Goal: Task Accomplishment & Management: Complete application form

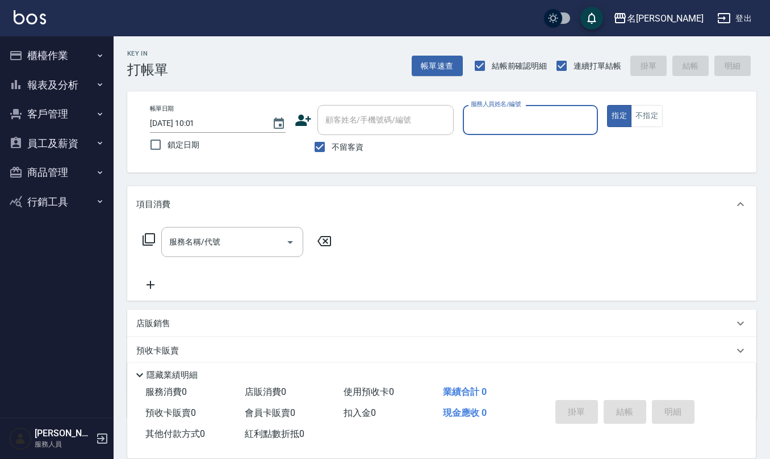
click at [607, 105] on button "指定" at bounding box center [619, 116] width 24 height 22
type button "true"
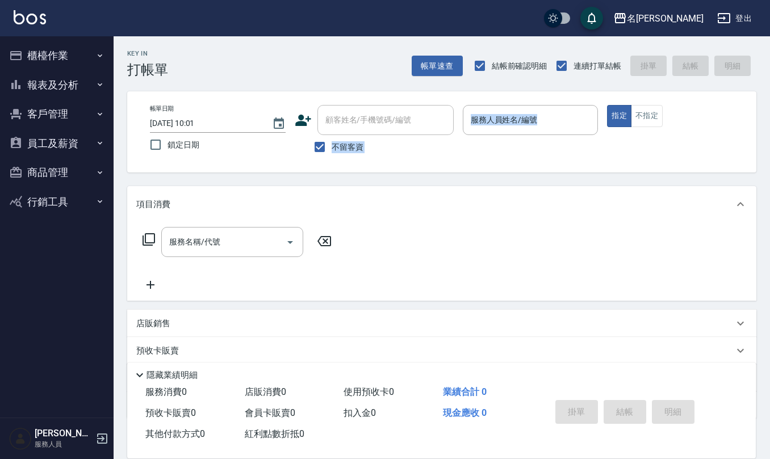
drag, startPoint x: 460, startPoint y: 102, endPoint x: 520, endPoint y: 143, distance: 72.8
click at [470, 106] on div "帳單日期 [DATE] 10:01 鎖定日期 顧客姓名/手機號碼/編號 顧客姓名/手機號碼/編號 不留客資 服務人員姓名/編號 服務人員姓名/編號 指定 不指定" at bounding box center [441, 131] width 629 height 81
click at [501, 118] on div "服務人員姓名/編號 服務人員姓名/編號" at bounding box center [531, 120] width 136 height 30
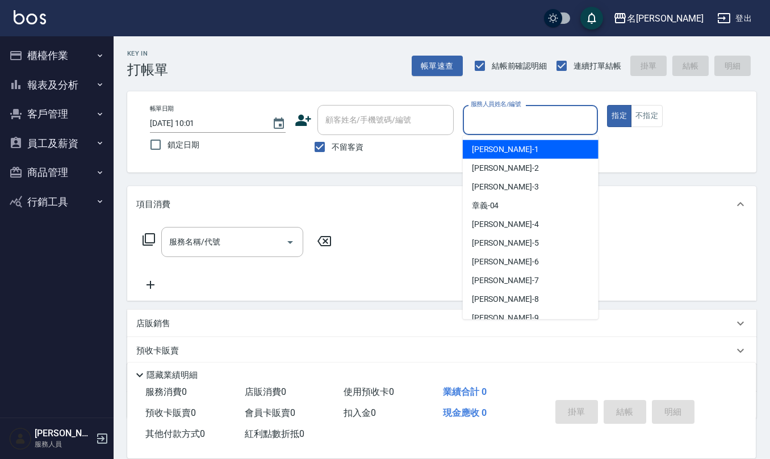
click at [53, 47] on button "櫃檯作業" at bounding box center [57, 56] width 105 height 30
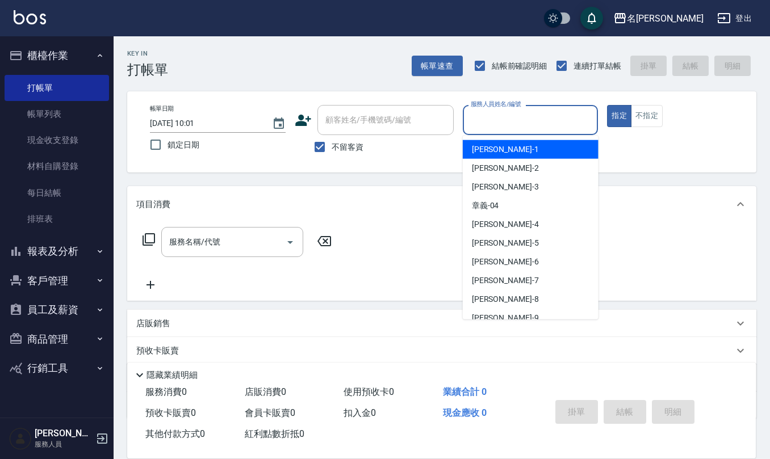
click at [528, 116] on input "服務人員姓名/編號" at bounding box center [531, 120] width 126 height 20
type input "5"
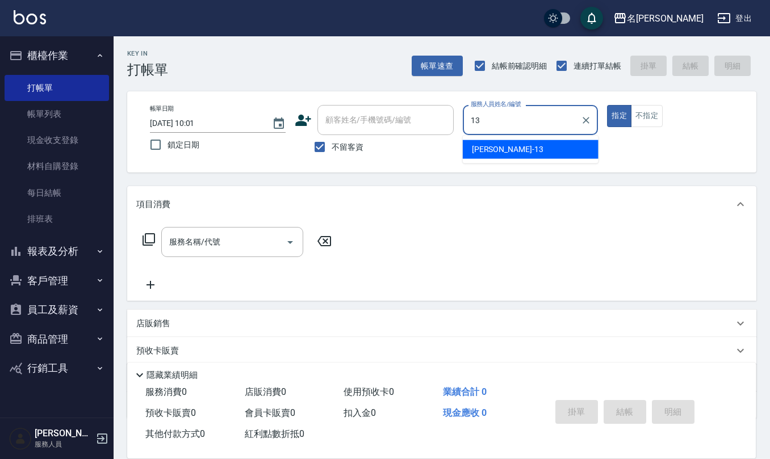
type input "[PERSON_NAME]-13"
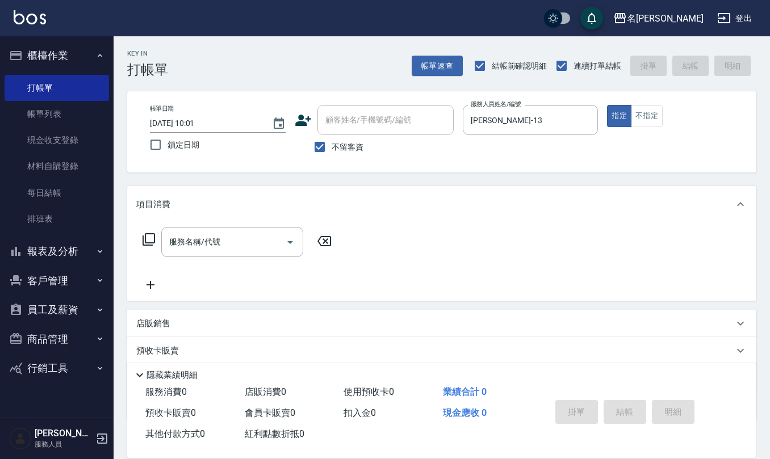
click at [200, 312] on div "店販銷售" at bounding box center [441, 323] width 629 height 27
type input "[PERSON_NAME]-13"
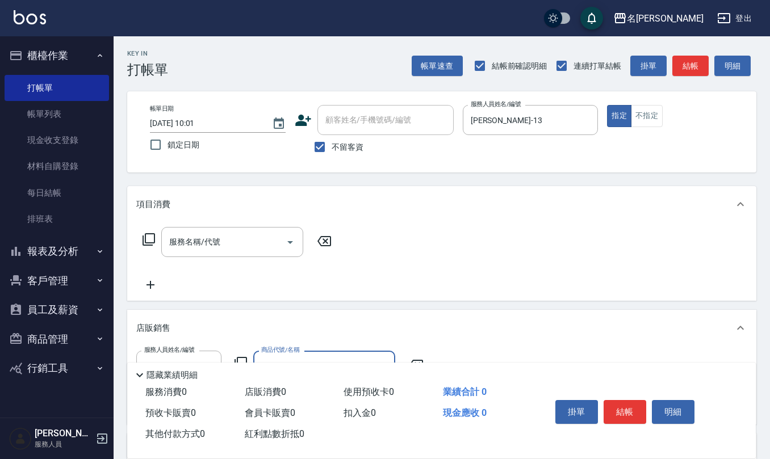
scroll to position [76, 0]
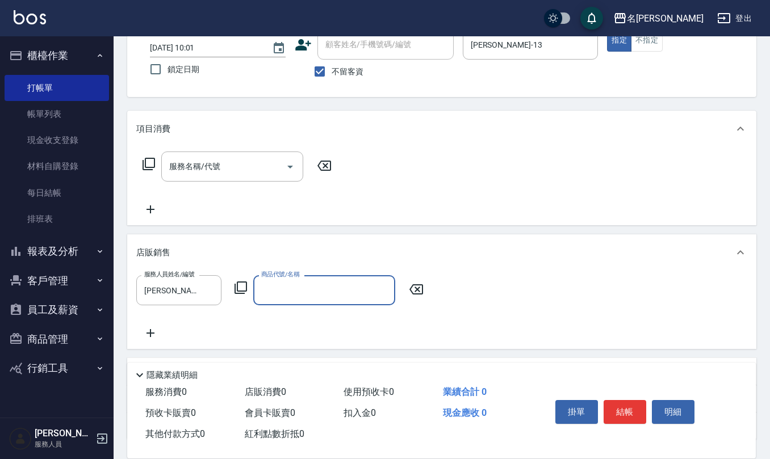
type input "ㄇ"
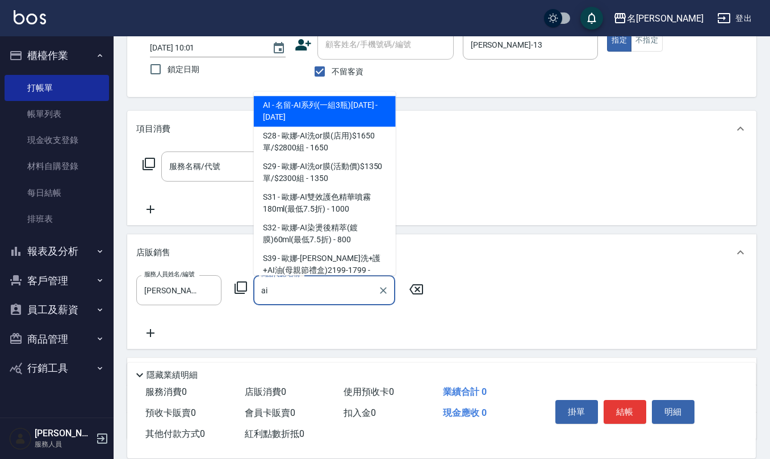
type input "名留-AI系列(一組3瓶)1200"
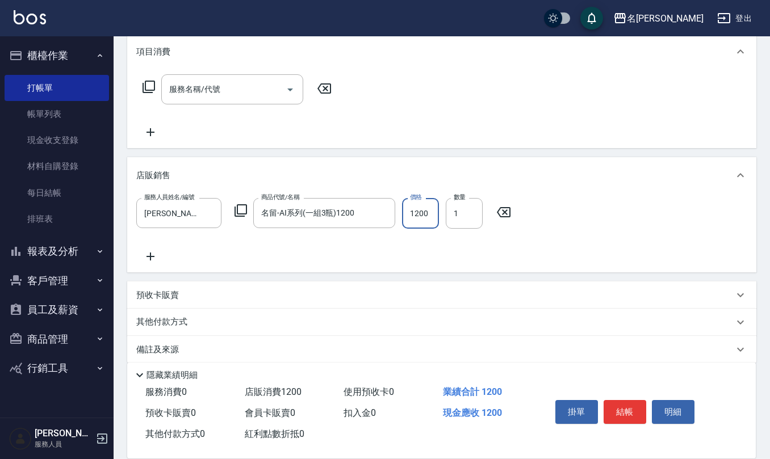
scroll to position [164, 0]
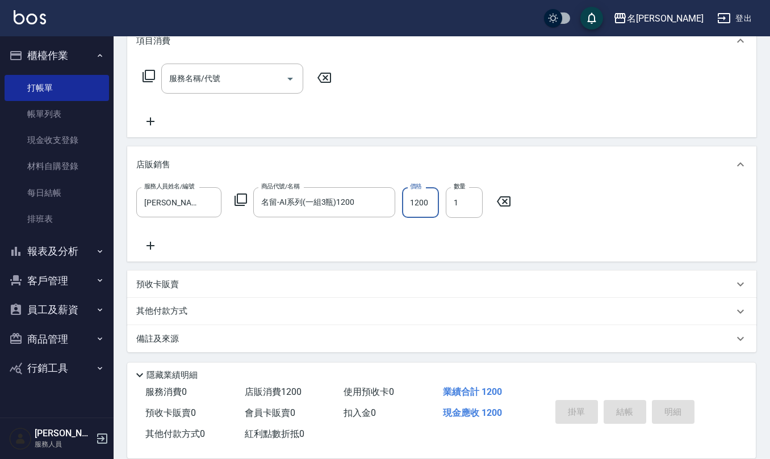
type input "[DATE] 15:12"
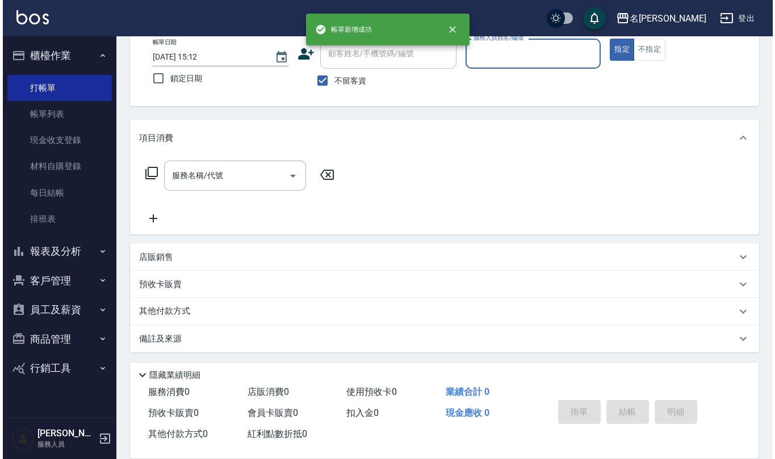
scroll to position [0, 0]
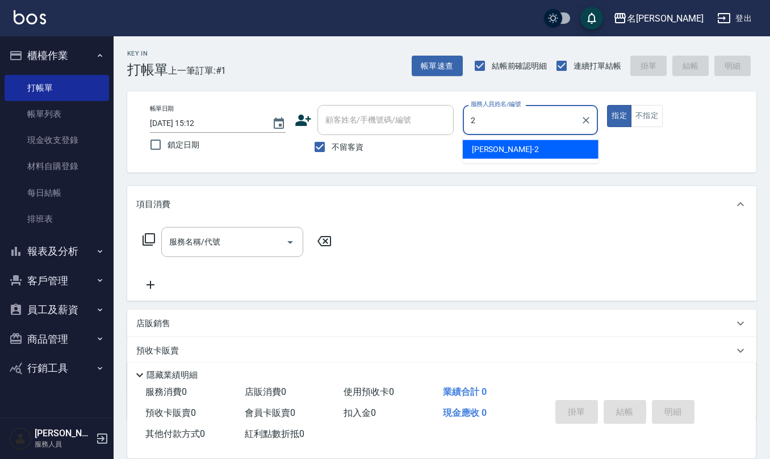
type input "[PERSON_NAME]-2"
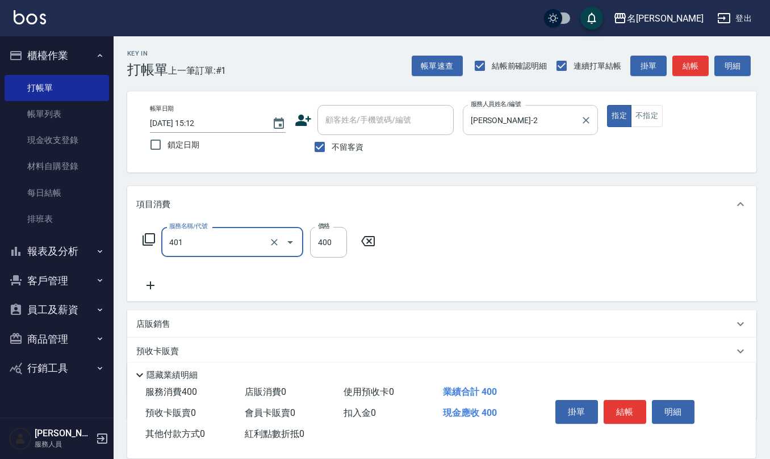
type input "剪髮(401)"
type input "320"
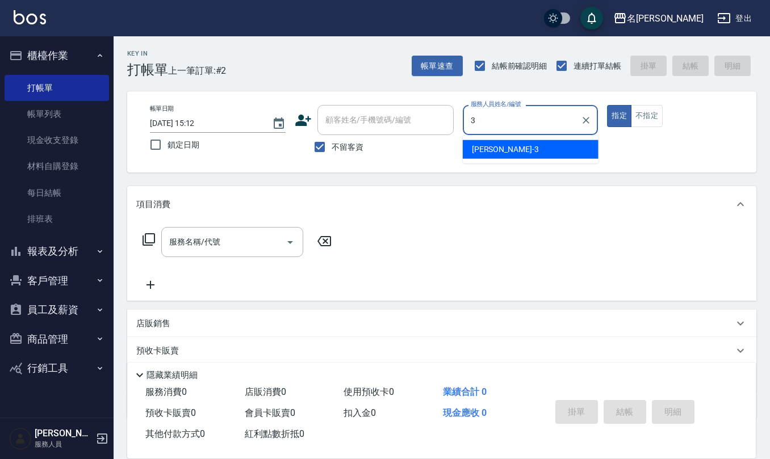
type input "[PERSON_NAME]-3"
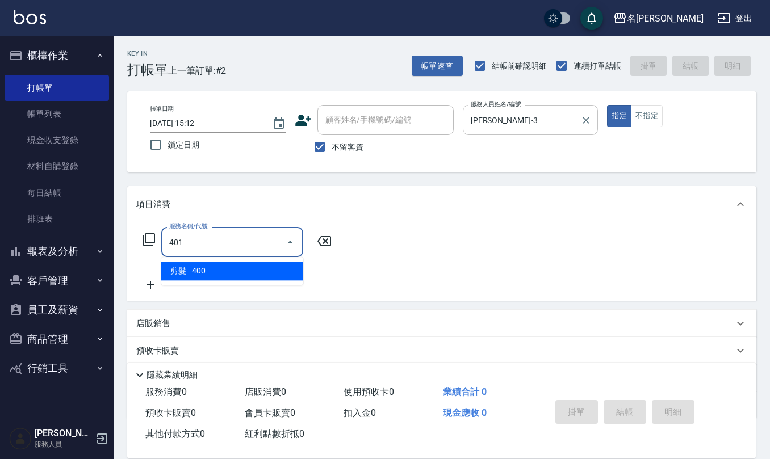
type input "剪髮(401)"
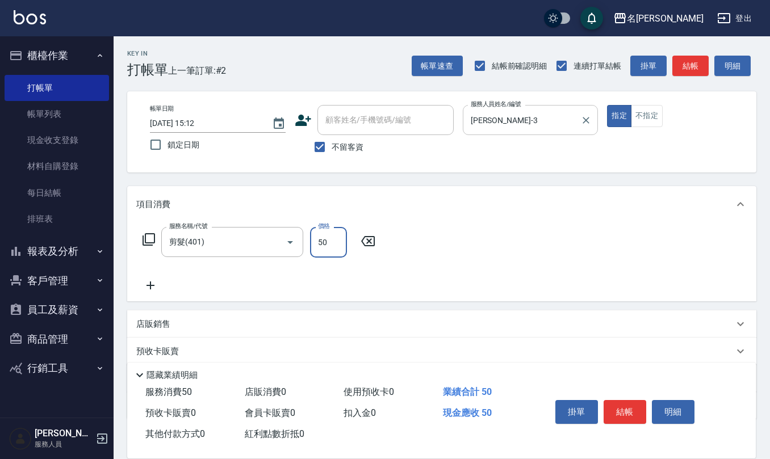
type input "50"
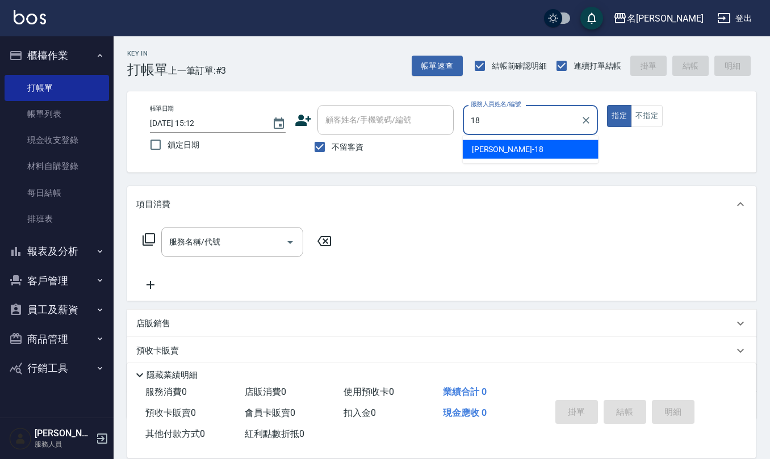
type input "[PERSON_NAME]-18"
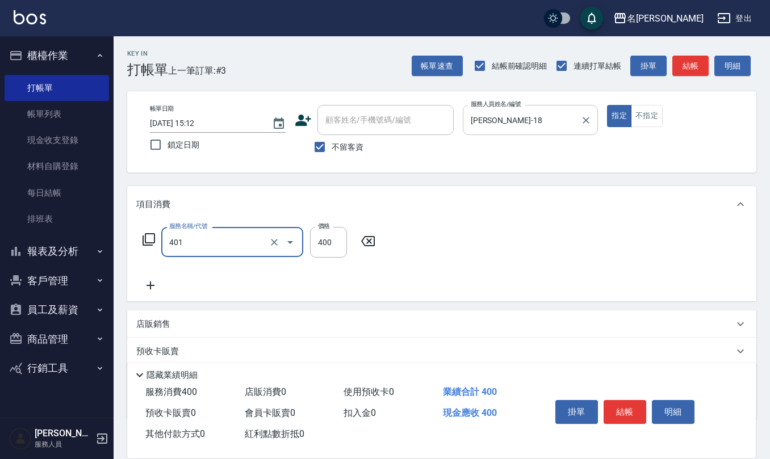
type input "剪髮(401)"
type input "350"
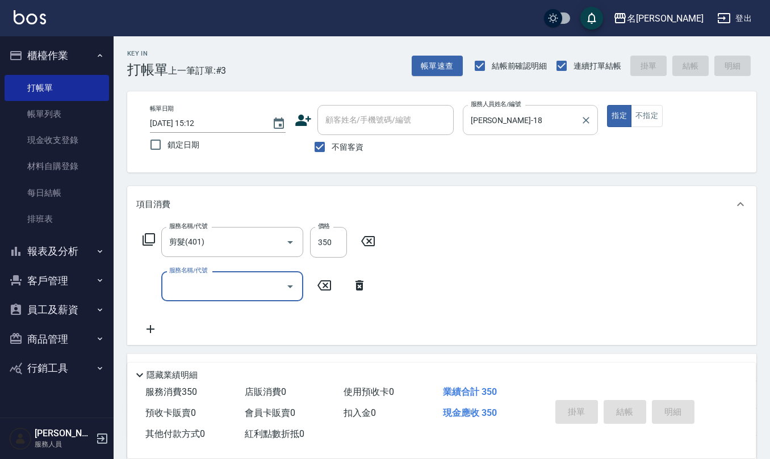
type input "[DATE] 15:13"
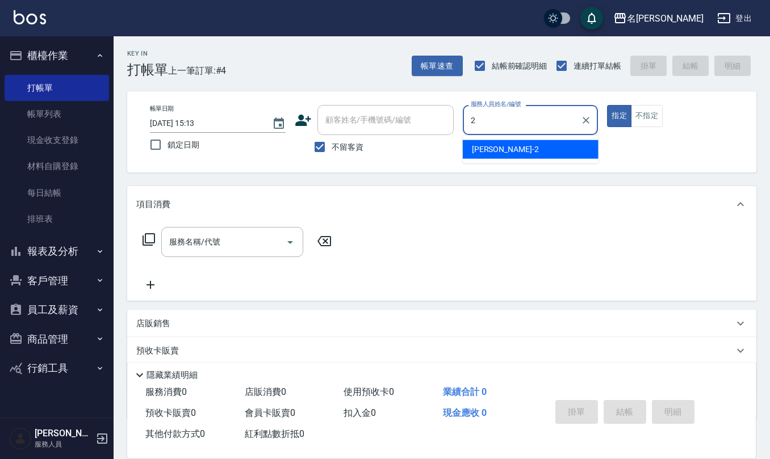
type input "[PERSON_NAME]-2"
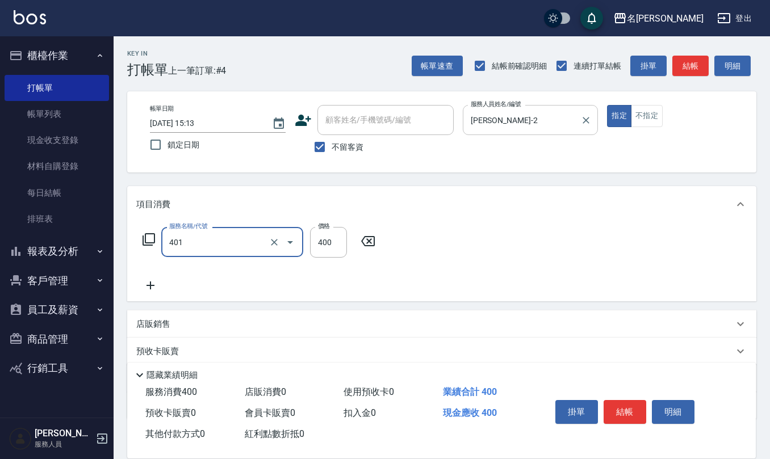
type input "剪髮(401)"
type input "350"
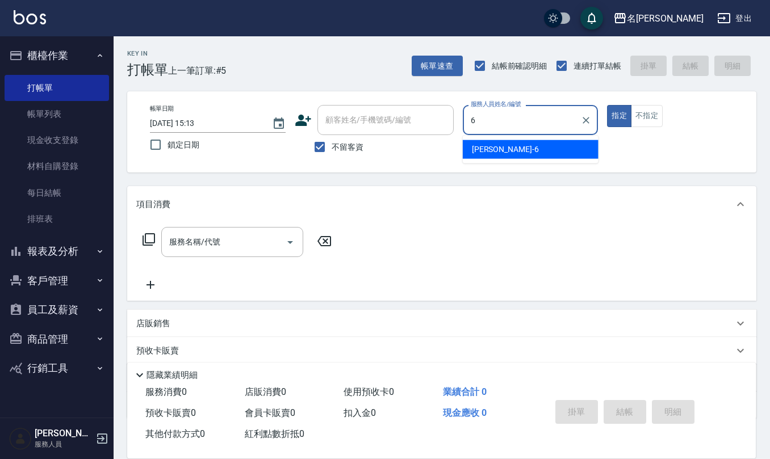
type input "[PERSON_NAME]-6"
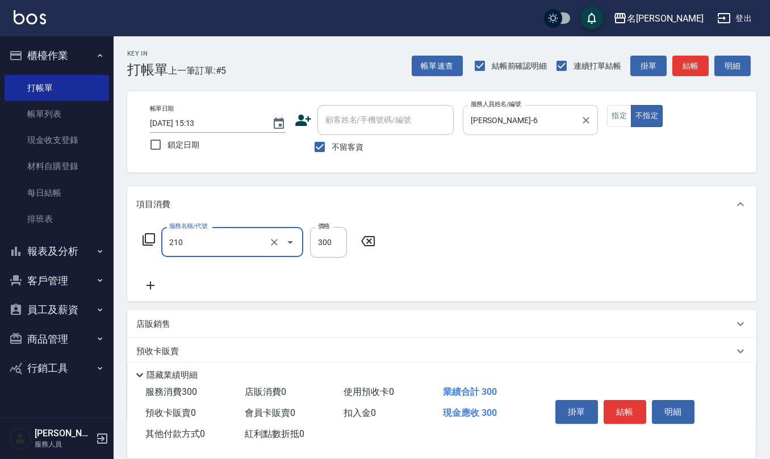
type input "[PERSON_NAME]洗髮精(210)"
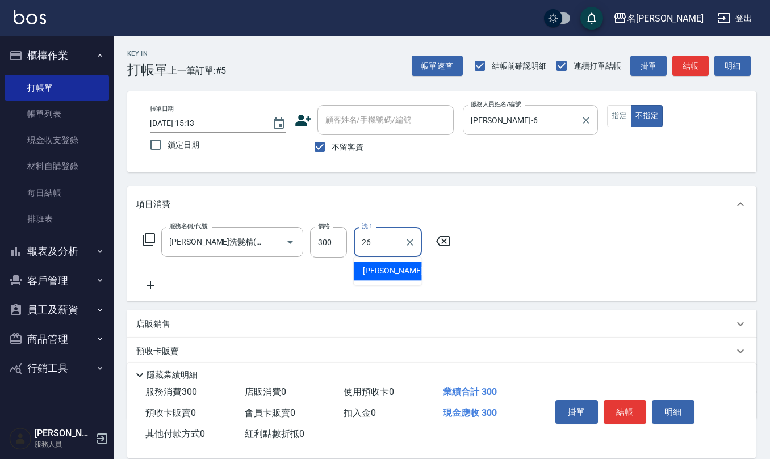
type input "[PERSON_NAME]-26"
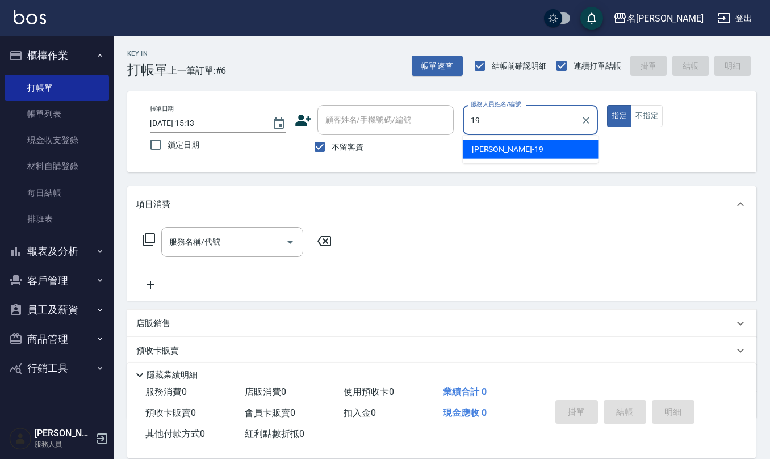
type input "[PERSON_NAME]-19"
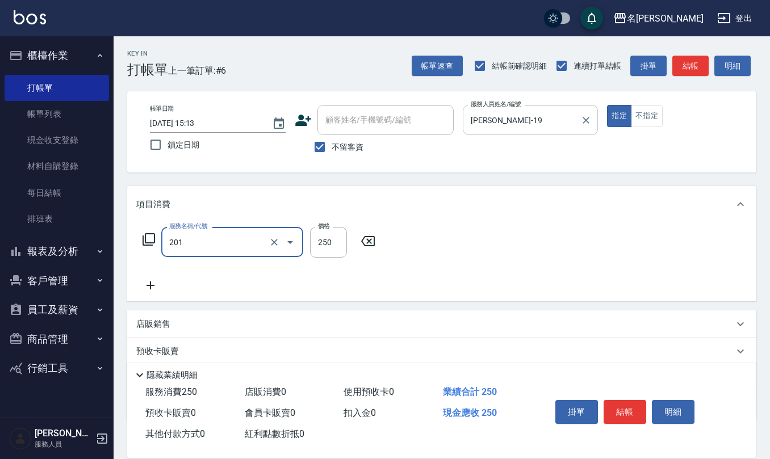
type input "洗髮(201)"
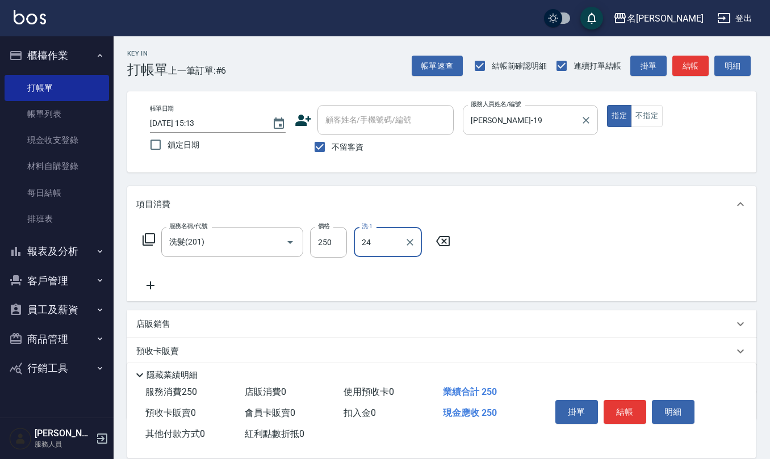
type input "[PERSON_NAME]-24"
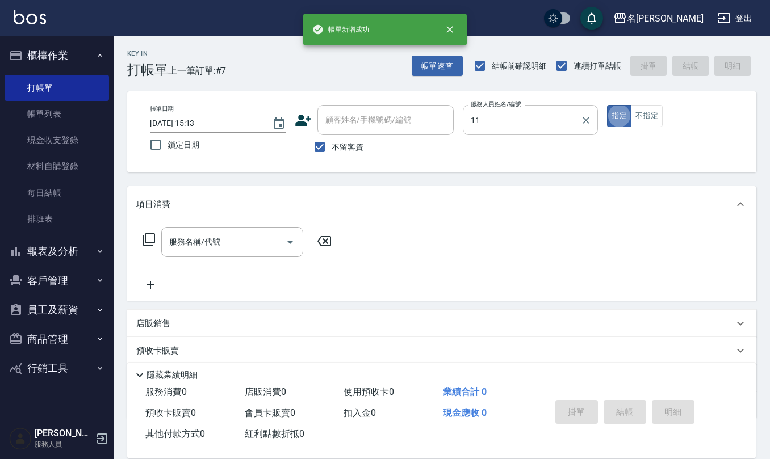
type input "[PERSON_NAME]橙-11"
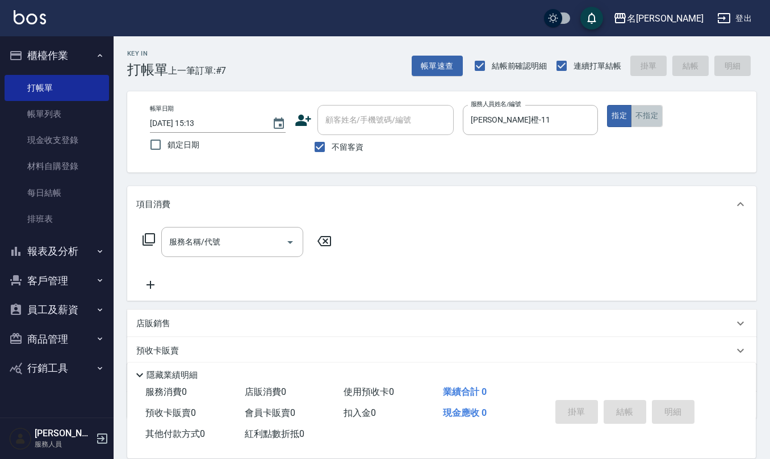
click at [644, 119] on button "不指定" at bounding box center [647, 116] width 32 height 22
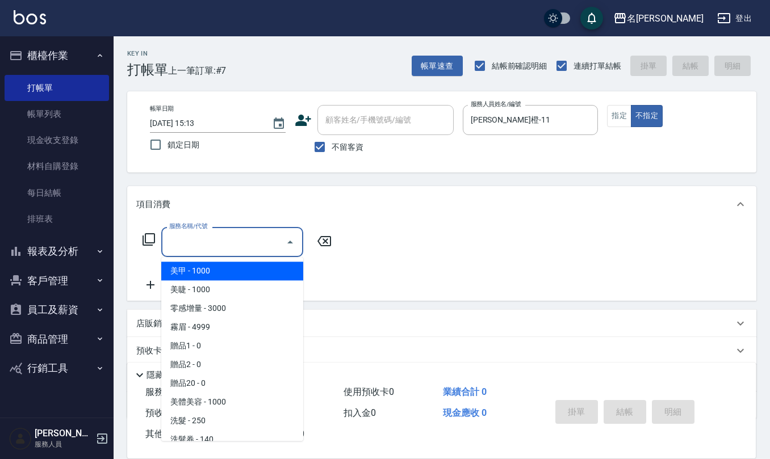
click at [184, 240] on input "服務名稱/代號" at bounding box center [223, 242] width 115 height 20
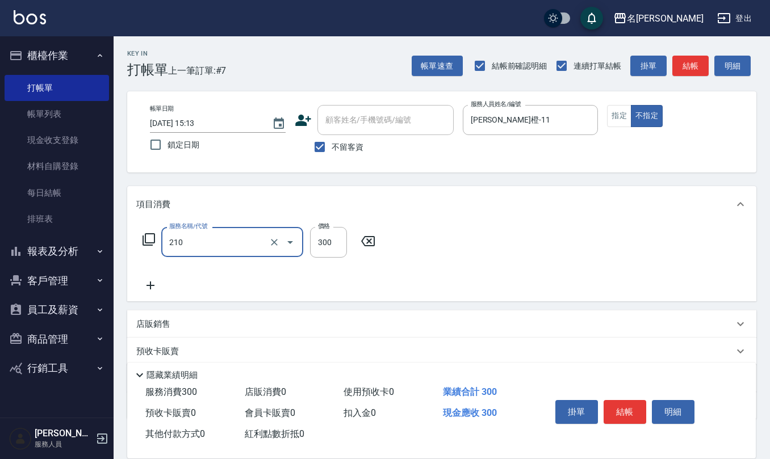
type input "[PERSON_NAME]洗髮精(210)"
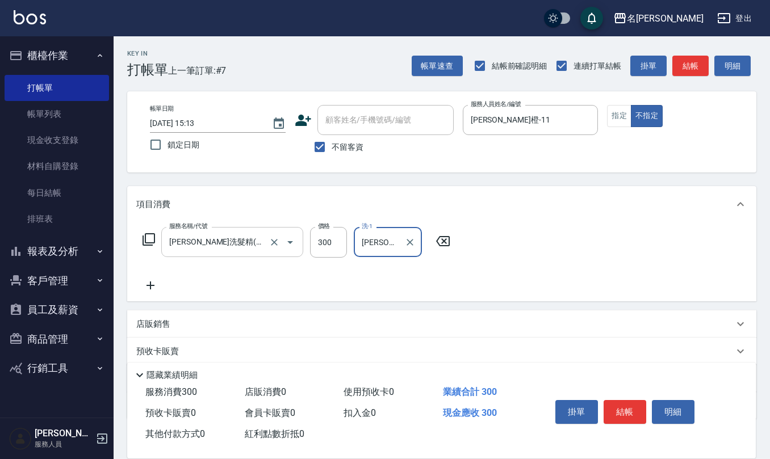
type input "[PERSON_NAME]-20"
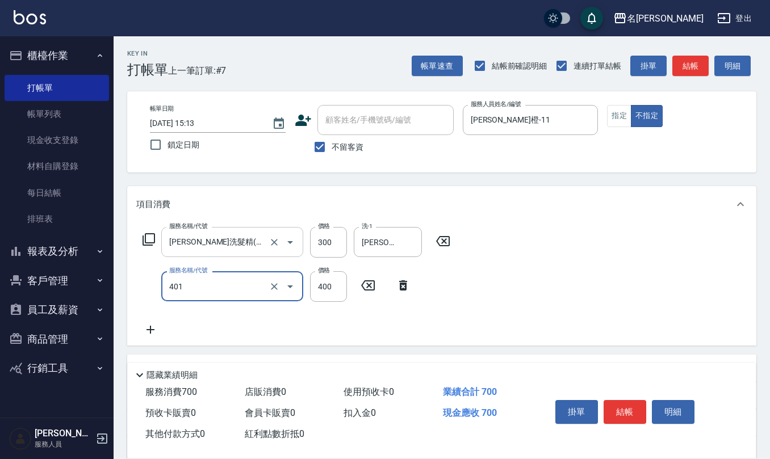
type input "剪髮(401)"
type input "200"
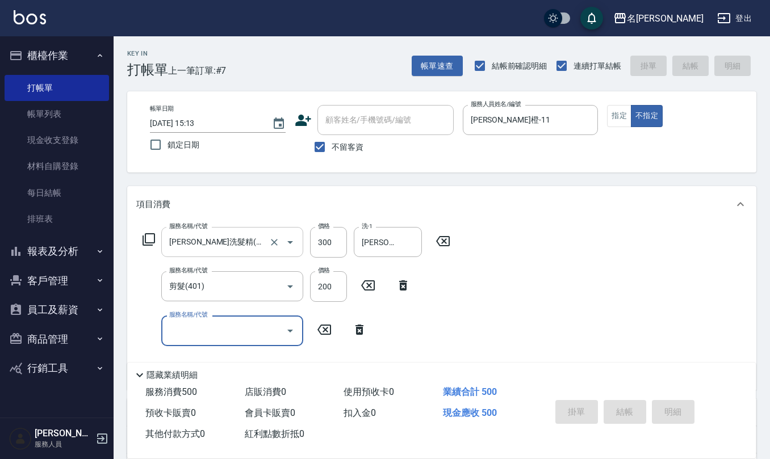
type input "[DATE] 15:15"
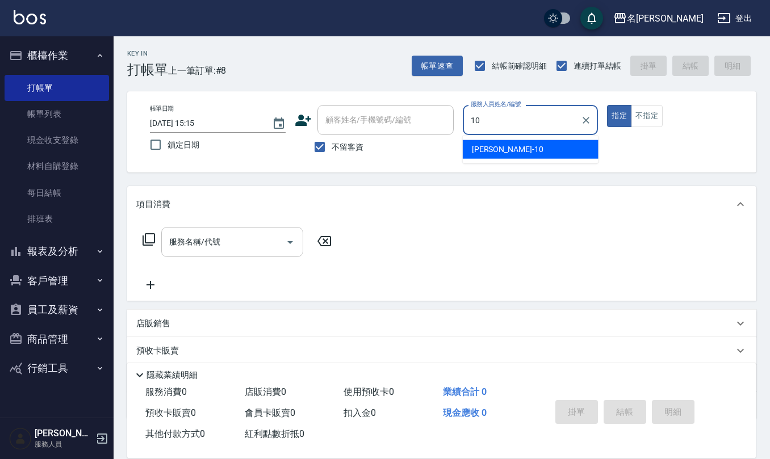
type input "[PERSON_NAME]-10"
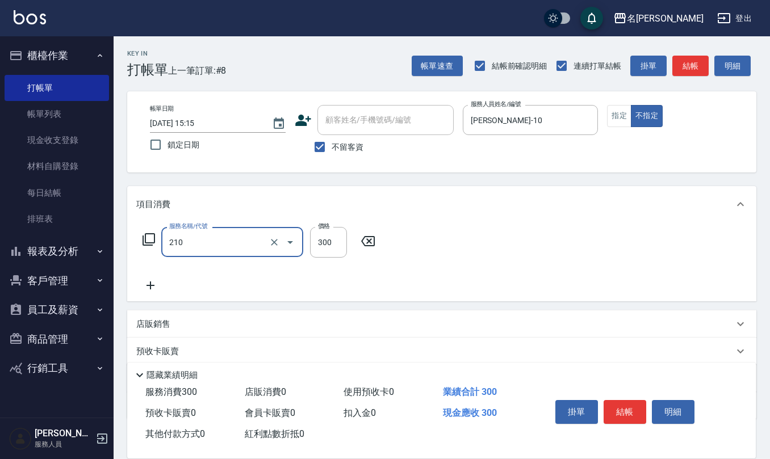
type input "[PERSON_NAME]洗髮精(210)"
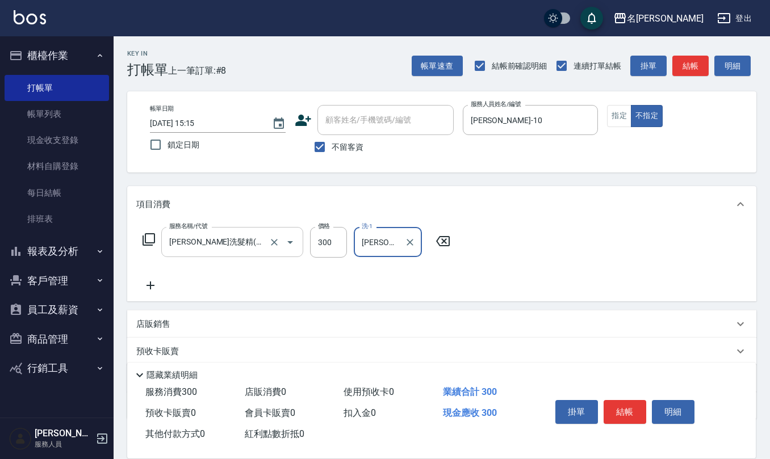
type input "[PERSON_NAME]-28"
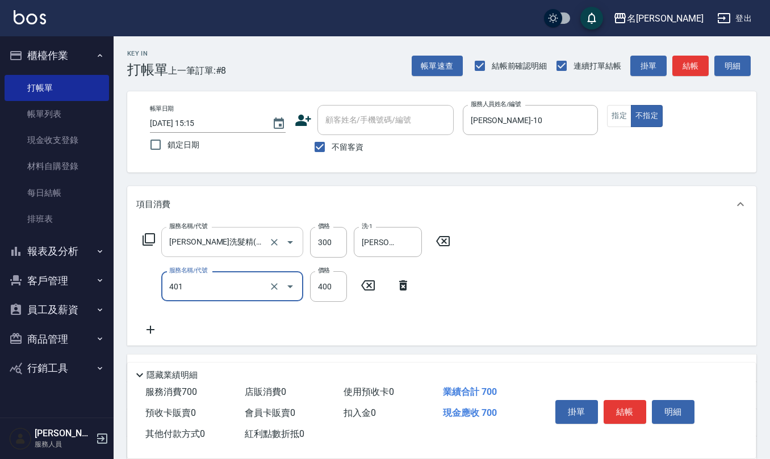
type input "剪髮(401)"
type input "200"
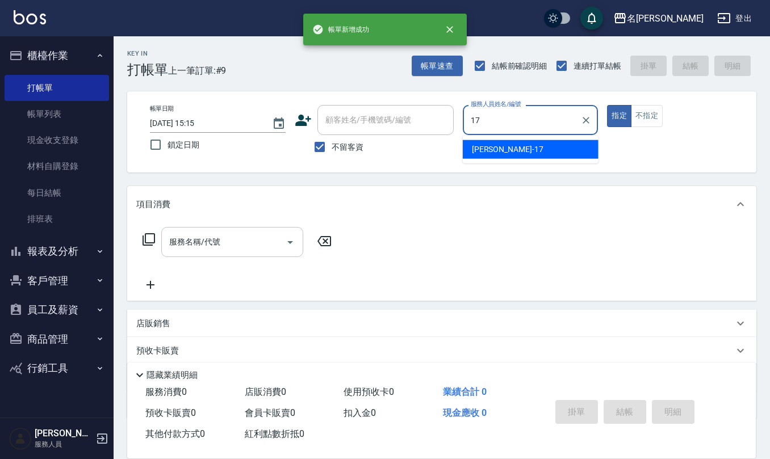
type input "[PERSON_NAME]-17"
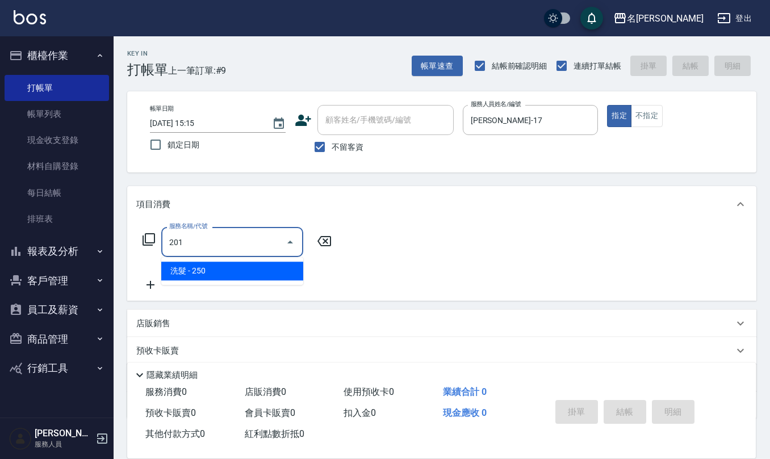
type input "洗髮(201)"
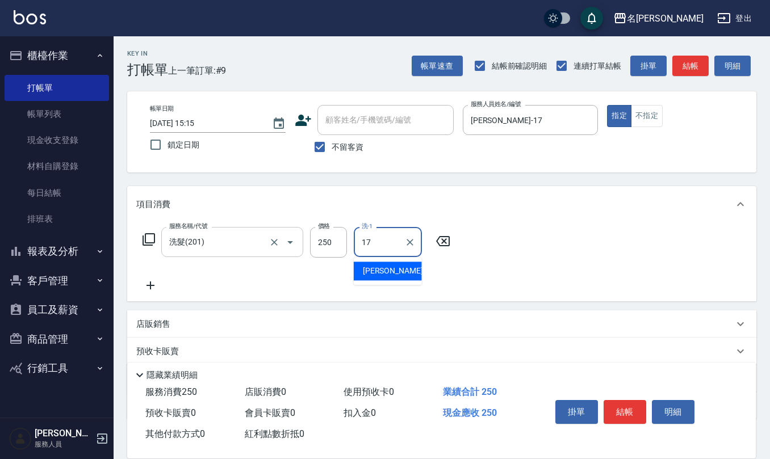
type input "[PERSON_NAME]-17"
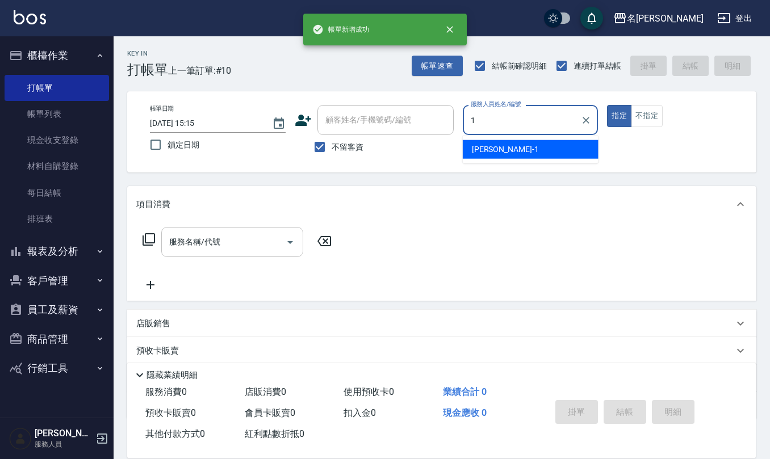
type input "[PERSON_NAME]1"
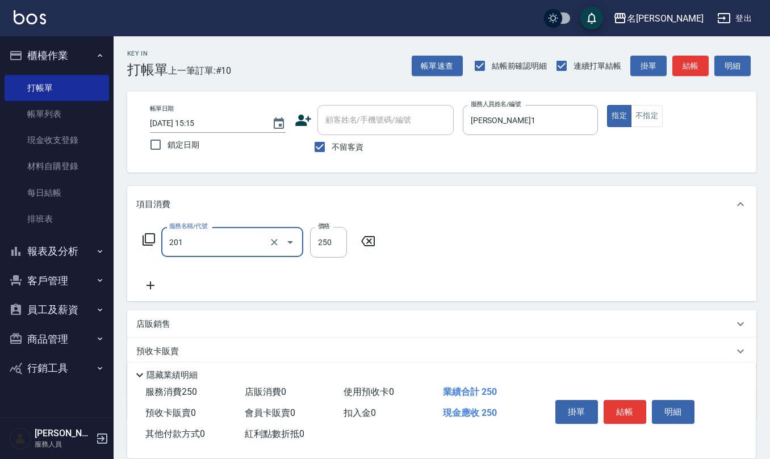
type input "洗髮(201)"
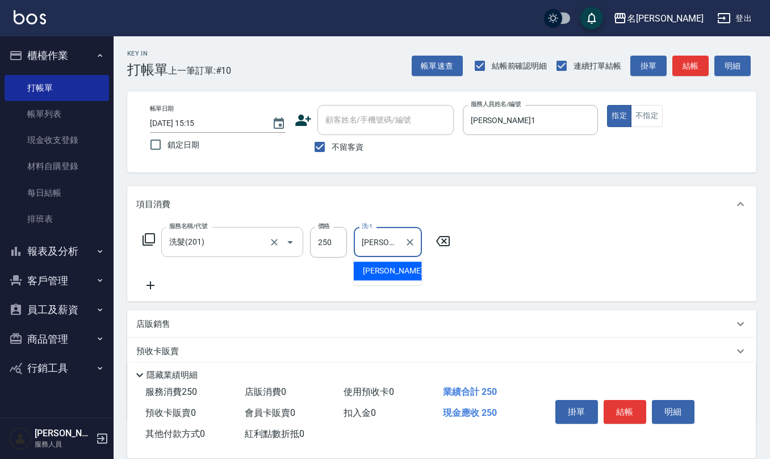
type input "[PERSON_NAME]-28"
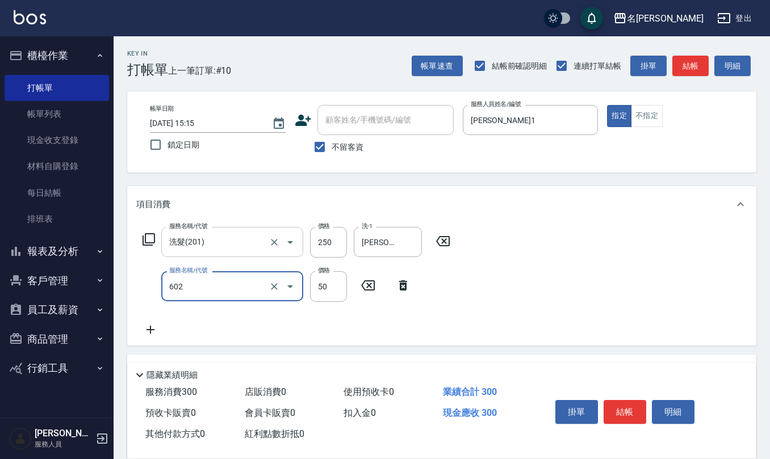
type input "上.吹捲(602)"
type input "50"
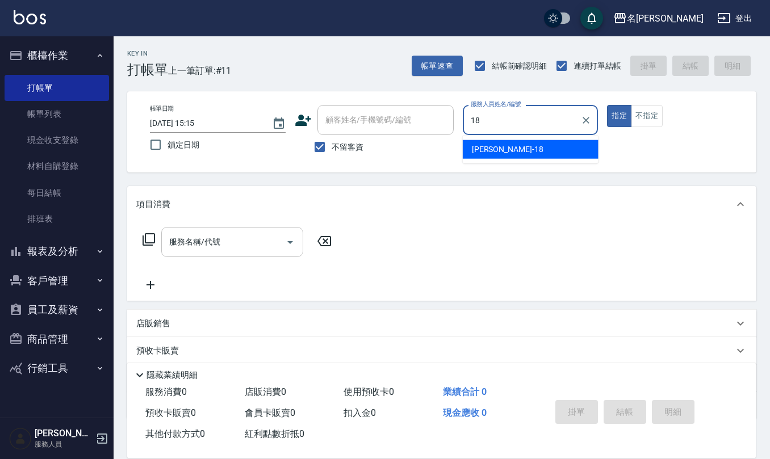
type input "[PERSON_NAME]-18"
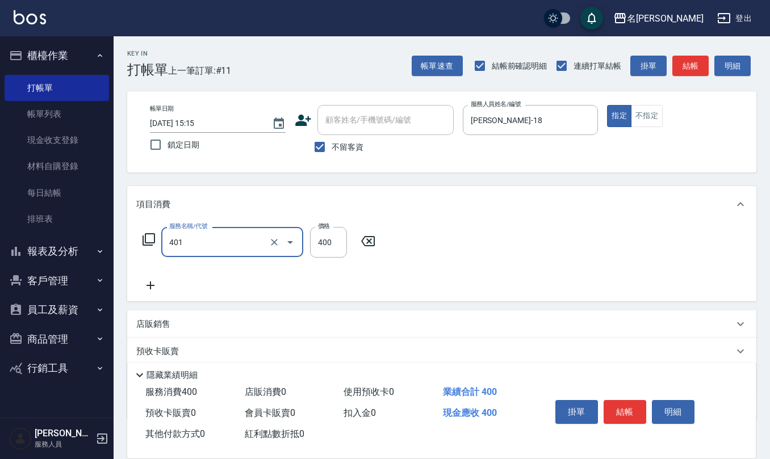
type input "剪髮(401)"
type input "350"
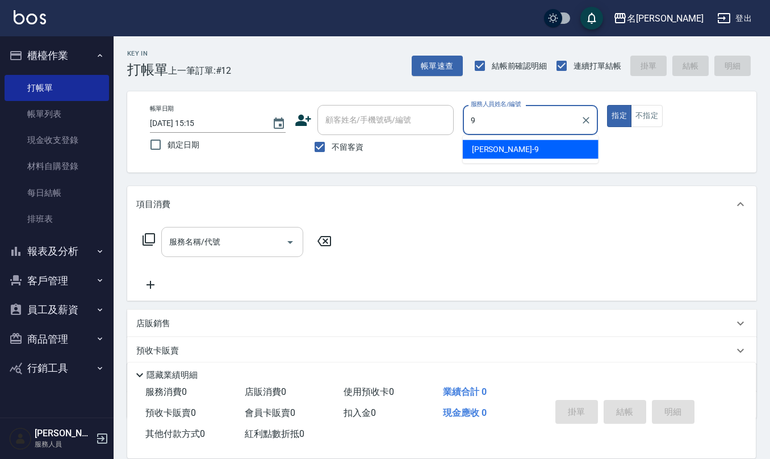
type input "[PERSON_NAME]-9"
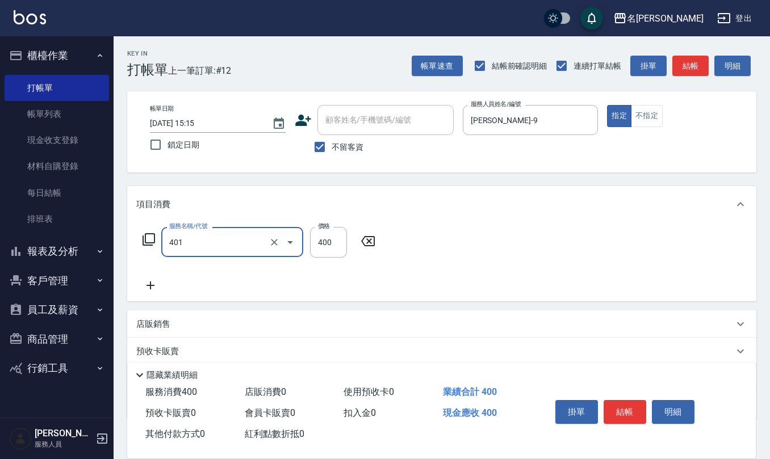
type input "剪髮(401)"
type input "300"
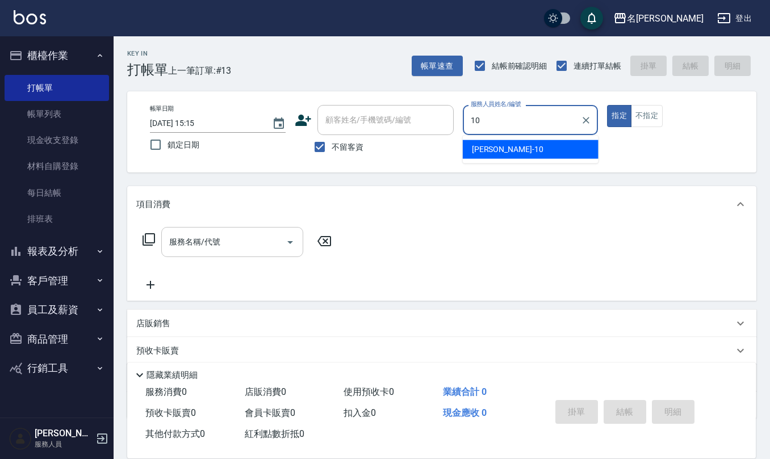
type input "[PERSON_NAME]-10"
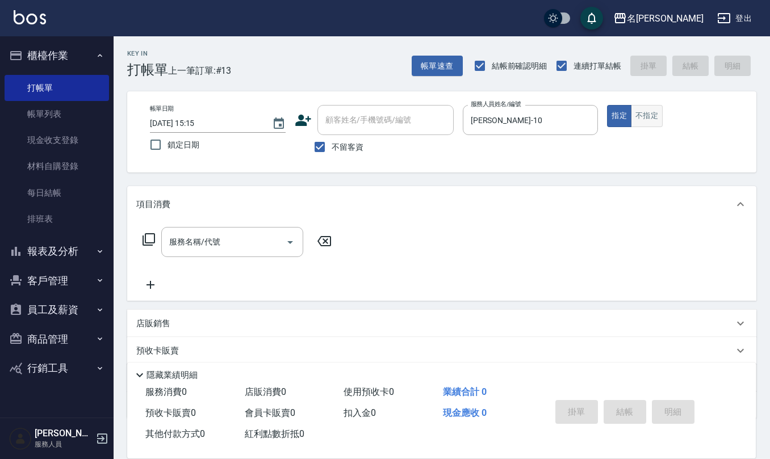
click at [651, 119] on button "不指定" at bounding box center [647, 116] width 32 height 22
click at [216, 241] on input "服務名稱/代號" at bounding box center [223, 242] width 115 height 20
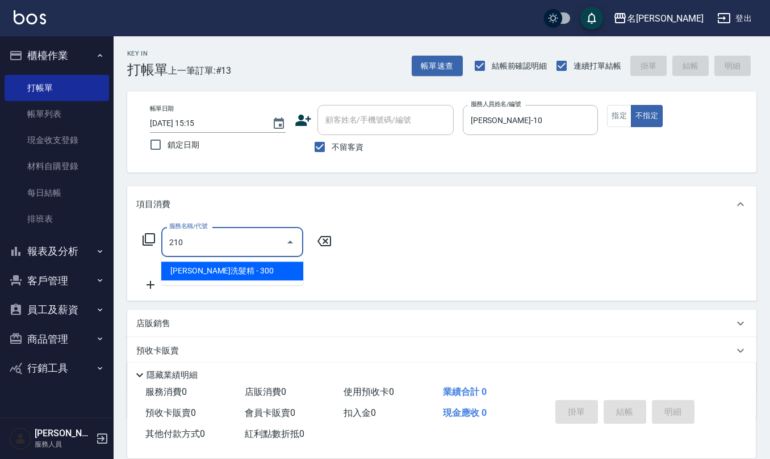
type input "[PERSON_NAME]洗髮精(210)"
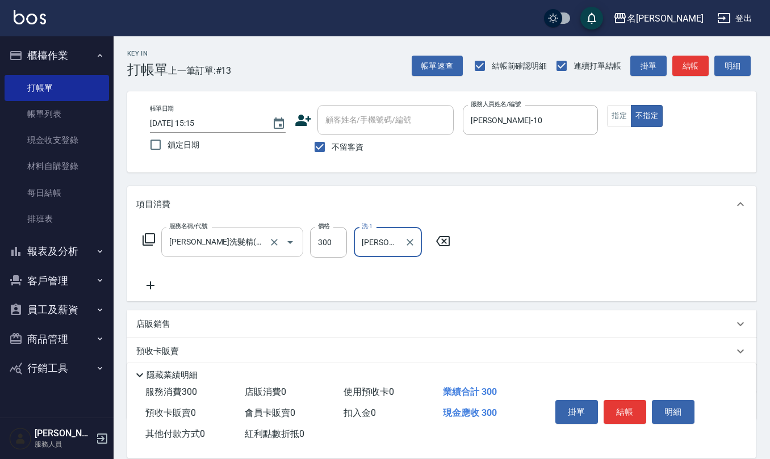
type input "[PERSON_NAME]-24"
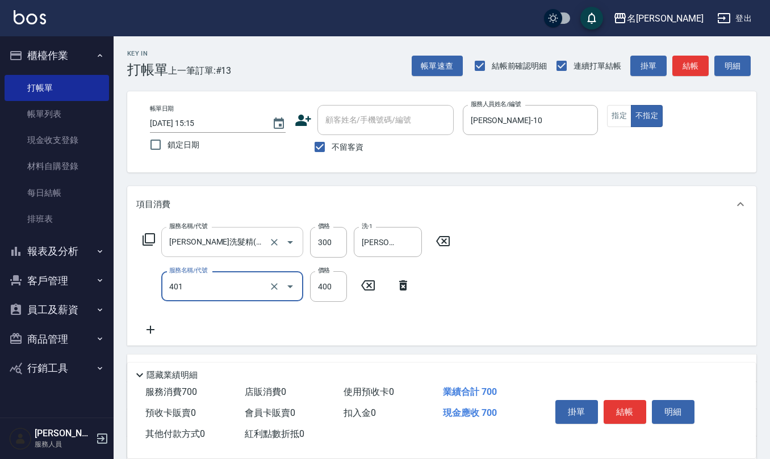
type input "剪髮(401)"
type input "200"
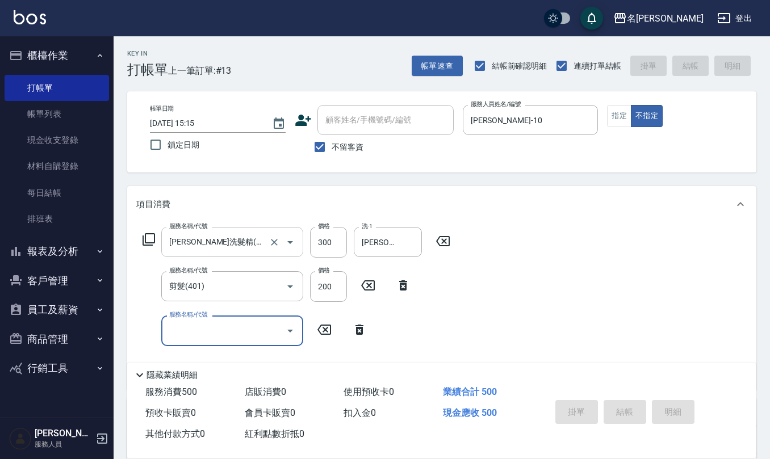
type input "[DATE] 15:16"
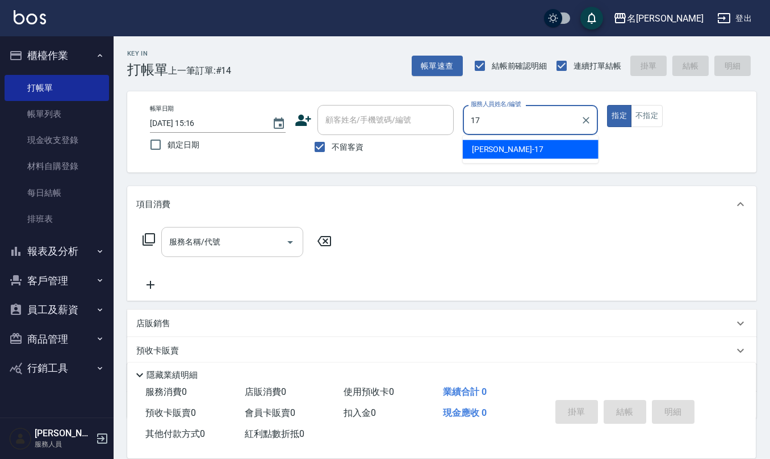
type input "[PERSON_NAME]-17"
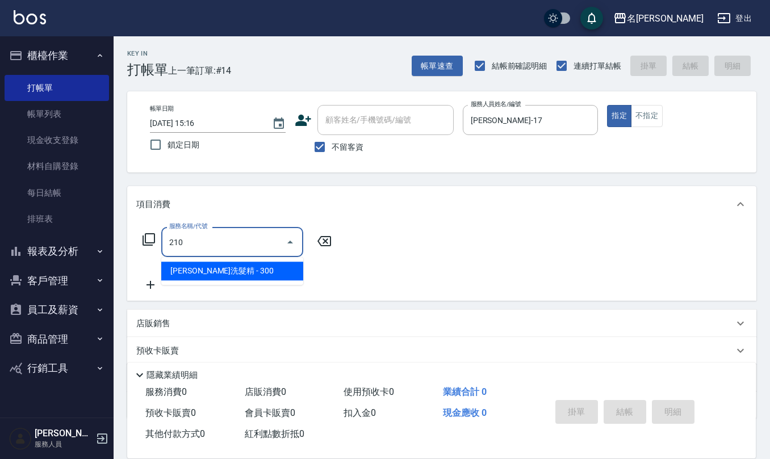
type input "[PERSON_NAME]洗髮精(210)"
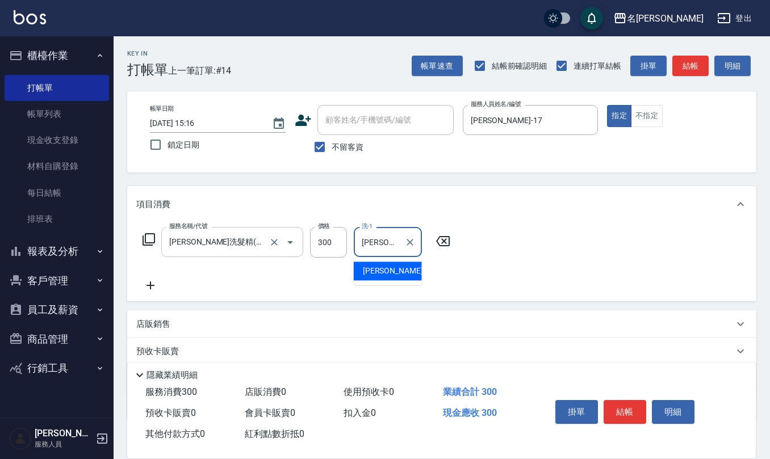
type input "[PERSON_NAME]-24"
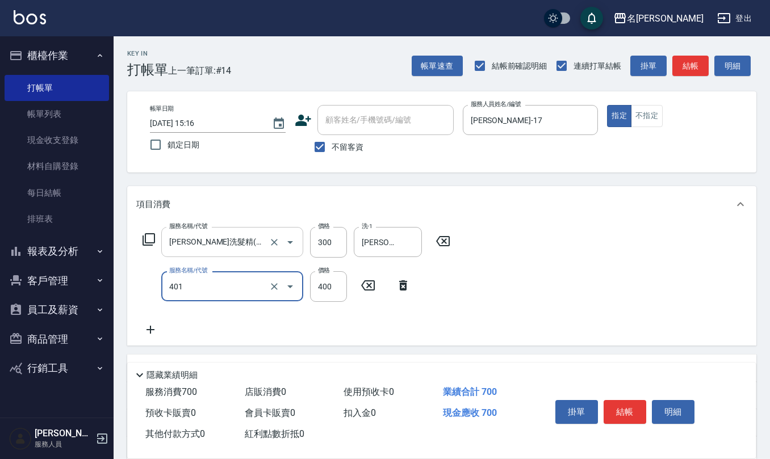
type input "剪髮(401)"
type input "450"
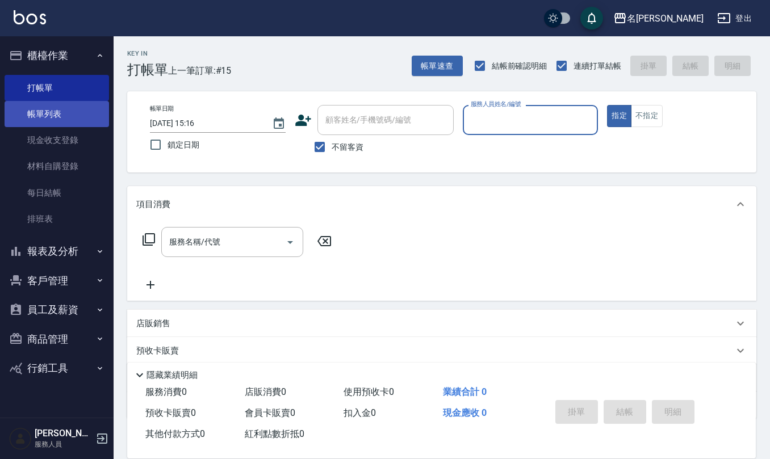
click at [55, 116] on link "帳單列表" at bounding box center [57, 114] width 105 height 26
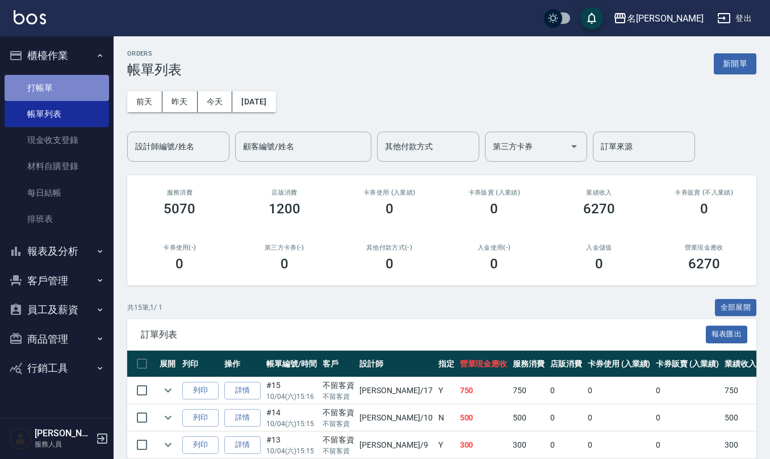
click at [62, 85] on link "打帳單" at bounding box center [57, 88] width 105 height 26
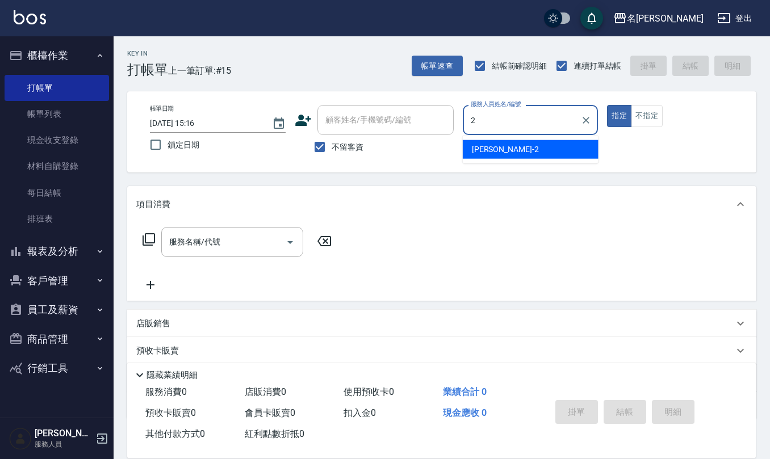
type input "[PERSON_NAME]-2"
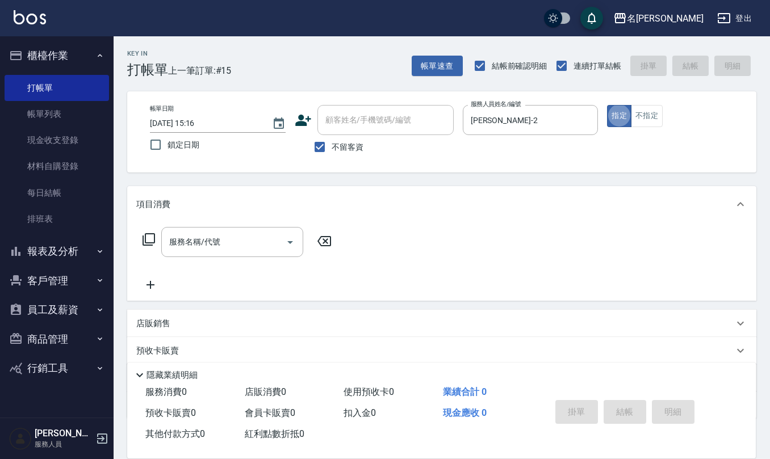
type button "true"
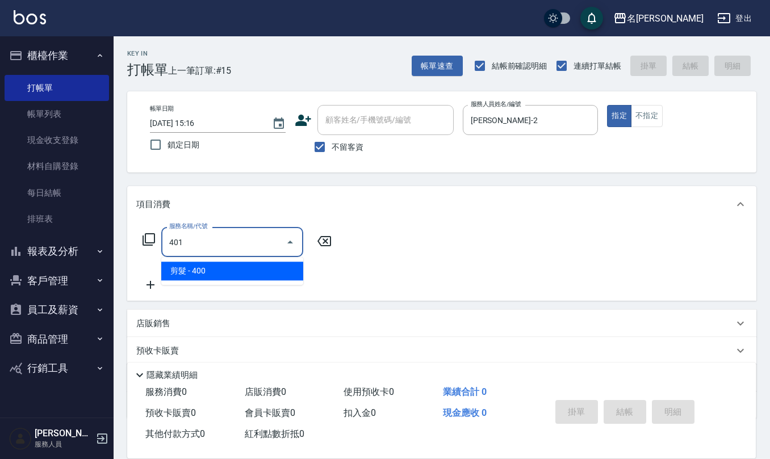
type input "剪髮(401)"
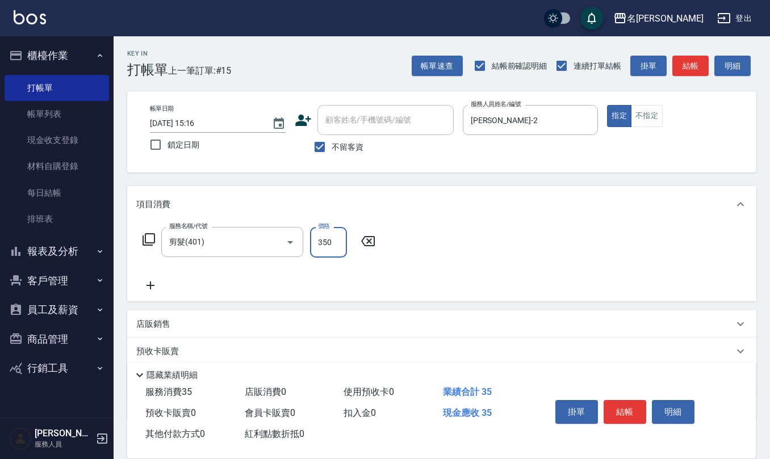
type input "350"
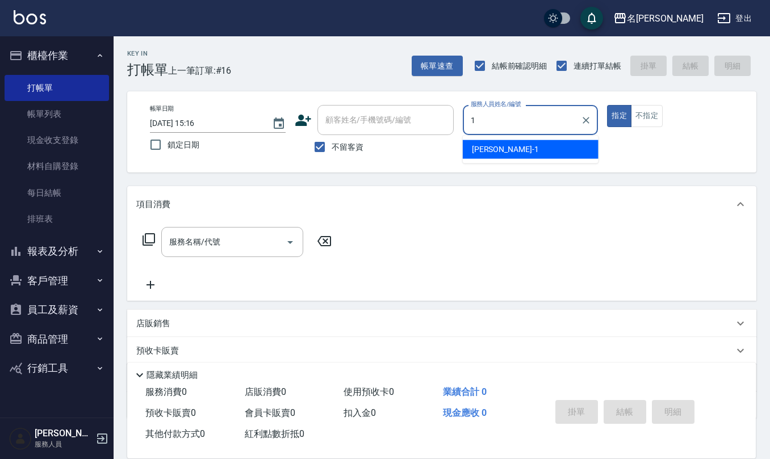
type input "[PERSON_NAME]1"
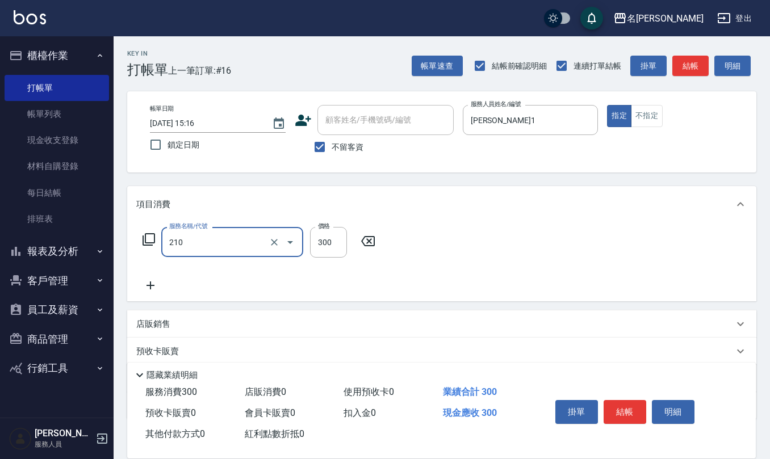
type input "[PERSON_NAME]洗髮精(210)"
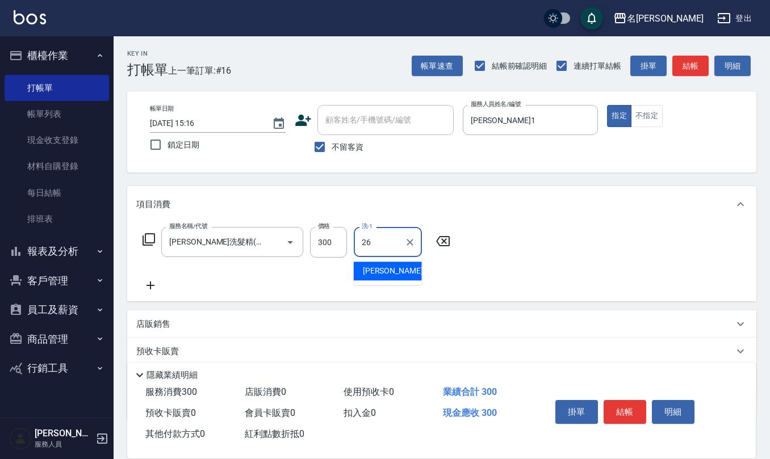
type input "[PERSON_NAME]-26"
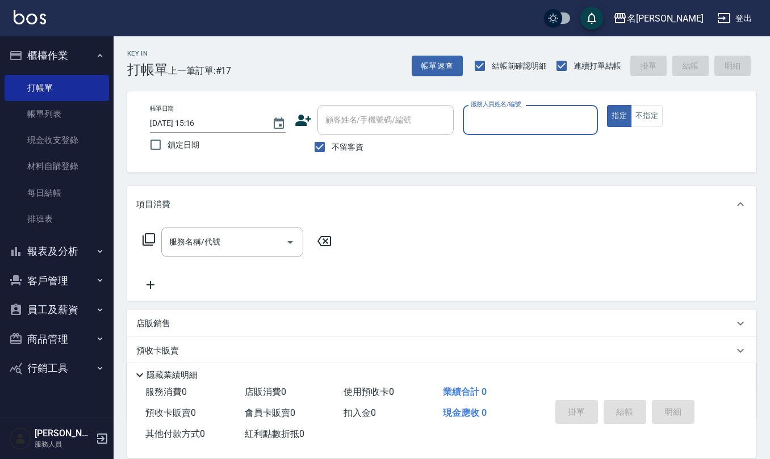
click at [73, 312] on button "員工及薪資" at bounding box center [57, 310] width 105 height 30
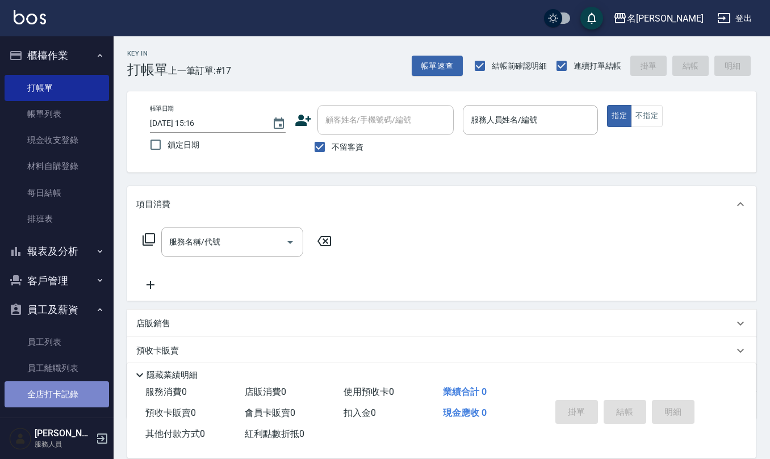
click at [66, 395] on link "全店打卡記錄" at bounding box center [57, 395] width 105 height 26
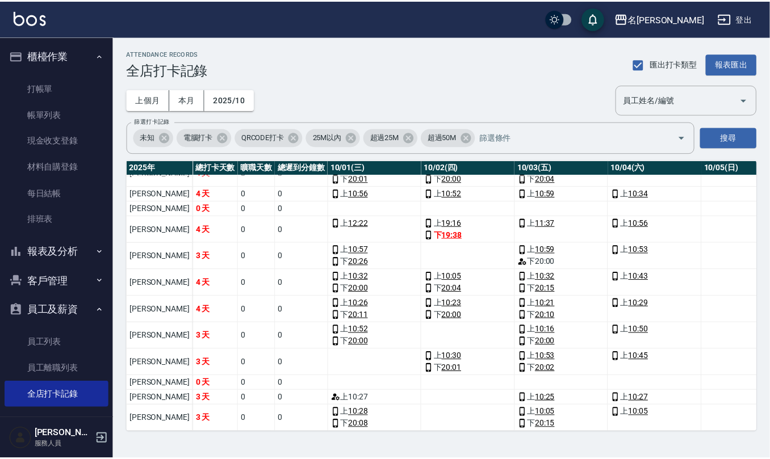
scroll to position [370, 0]
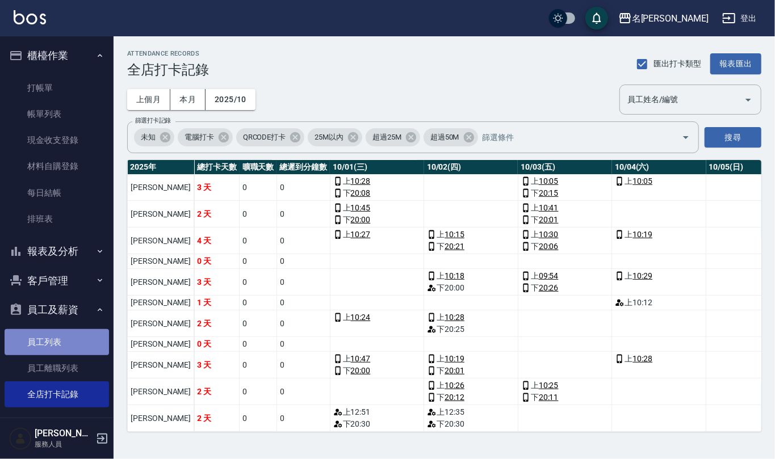
click at [58, 352] on link "員工列表" at bounding box center [57, 342] width 105 height 26
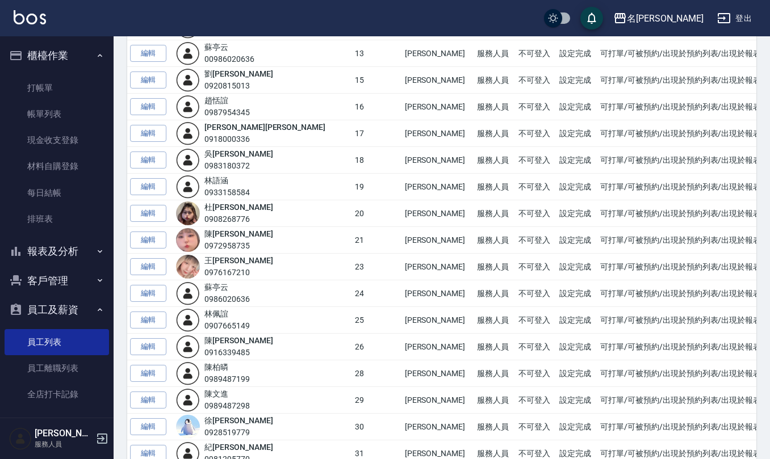
scroll to position [454, 0]
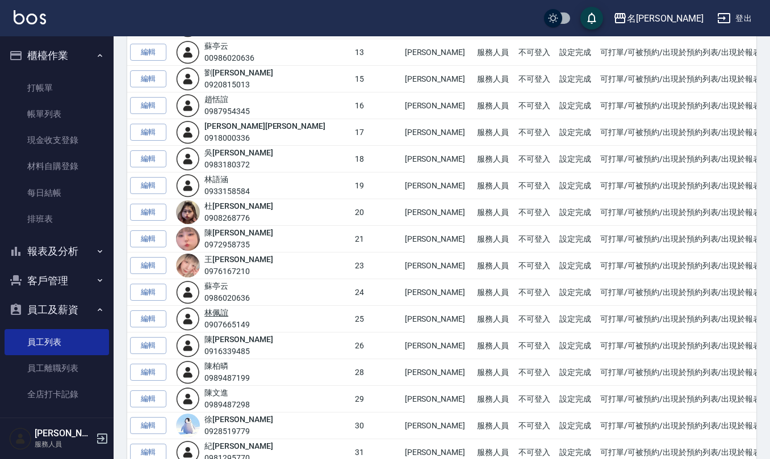
click at [228, 317] on link "[PERSON_NAME]" at bounding box center [216, 312] width 24 height 9
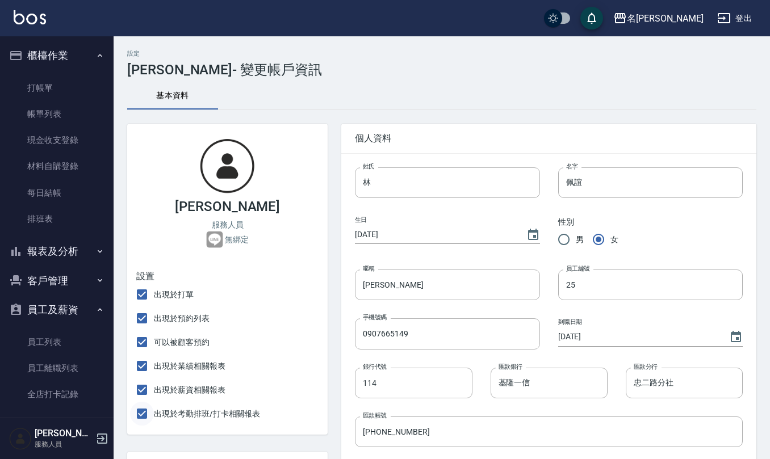
click at [141, 408] on input "出現於考勤排班/打卡相關報表" at bounding box center [142, 414] width 24 height 24
checkbox input "false"
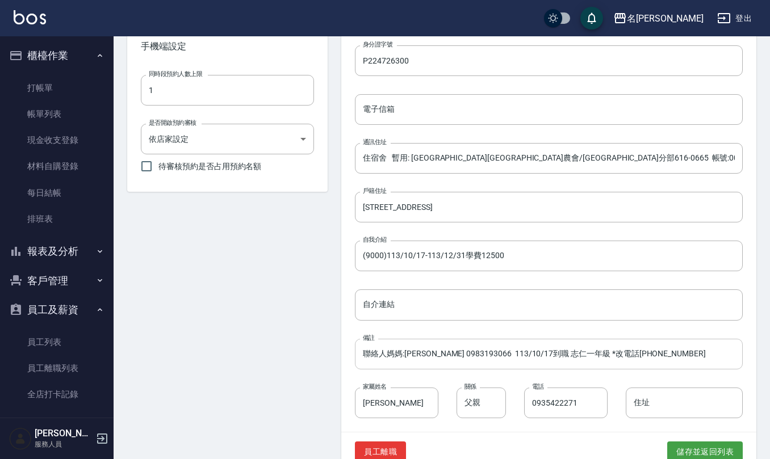
scroll to position [446, 0]
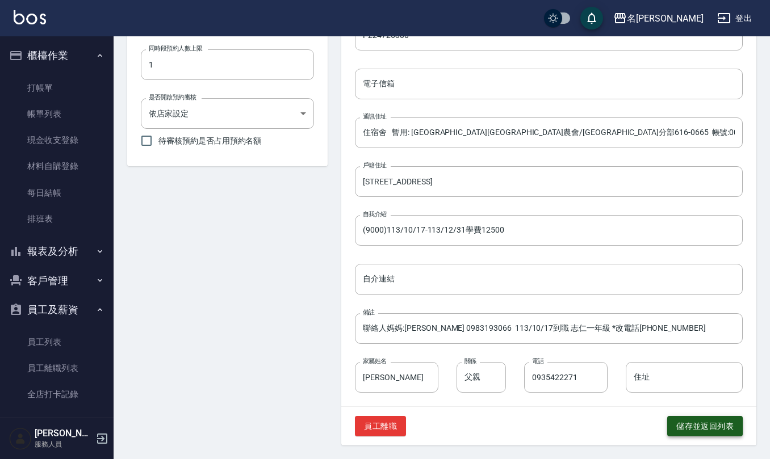
click at [735, 430] on button "儲存並返回列表" at bounding box center [705, 426] width 76 height 21
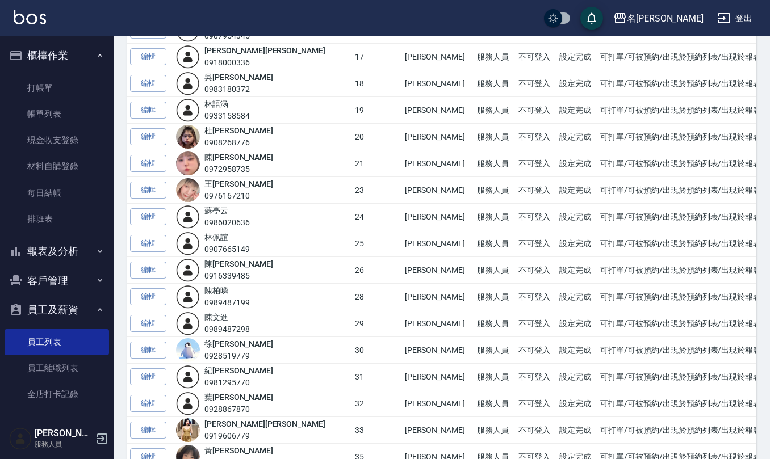
scroll to position [605, 0]
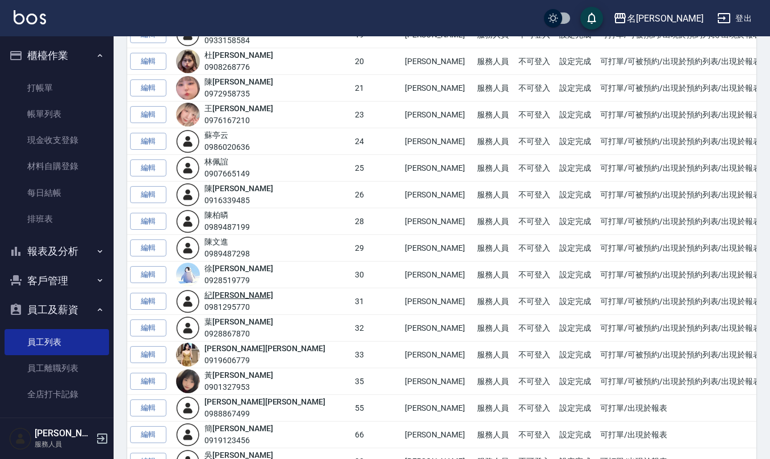
click at [223, 300] on link "[PERSON_NAME]" at bounding box center [238, 295] width 68 height 9
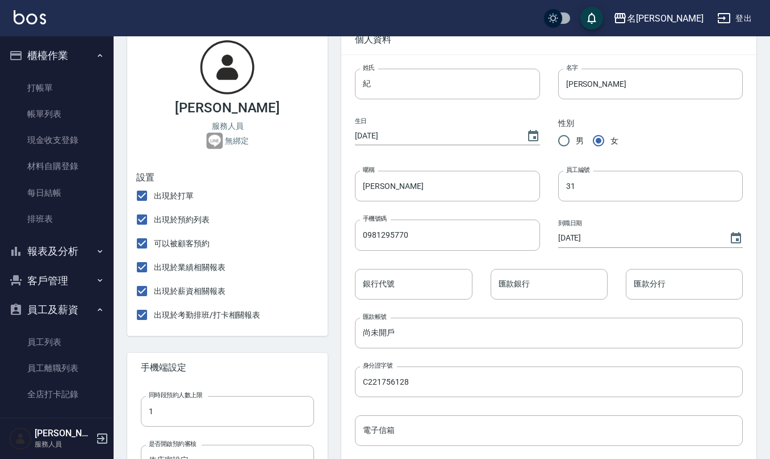
scroll to position [151, 0]
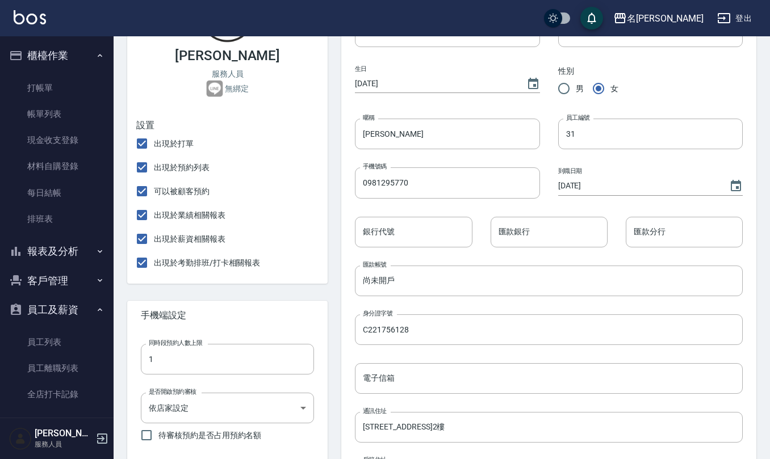
click at [182, 260] on span "出現於考勤排班/打卡相關報表" at bounding box center [207, 263] width 106 height 12
click at [154, 260] on input "出現於考勤排班/打卡相關報表" at bounding box center [142, 263] width 24 height 24
checkbox input "false"
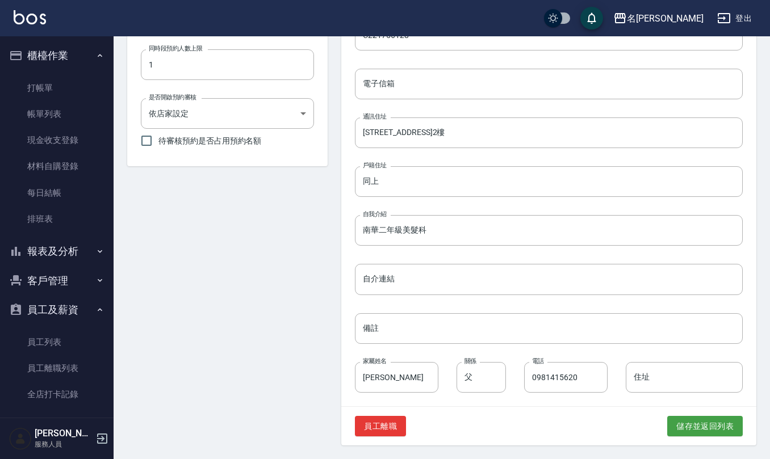
scroll to position [446, 0]
click at [674, 427] on button "儲存並返回列表" at bounding box center [705, 426] width 76 height 21
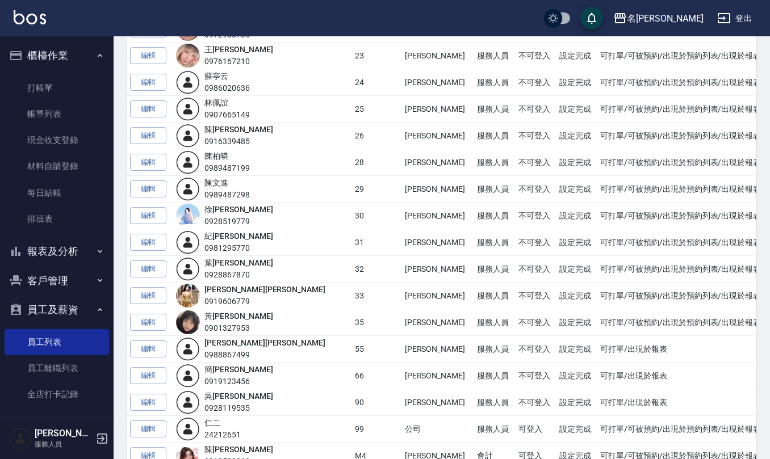
scroll to position [682, 0]
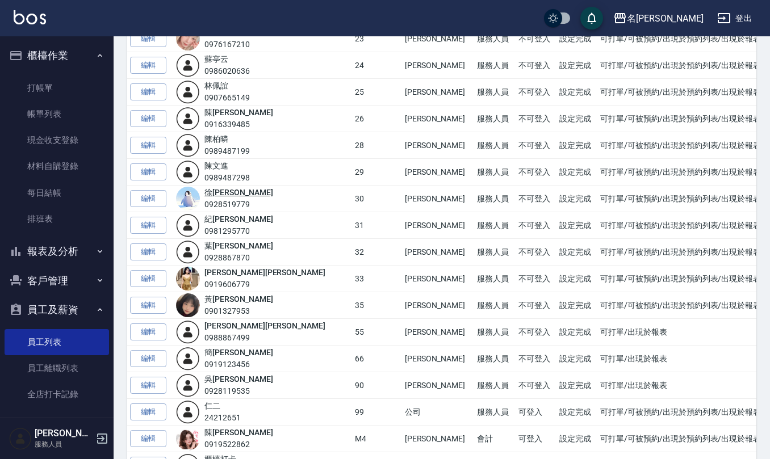
click at [228, 197] on link "[PERSON_NAME]" at bounding box center [238, 192] width 68 height 9
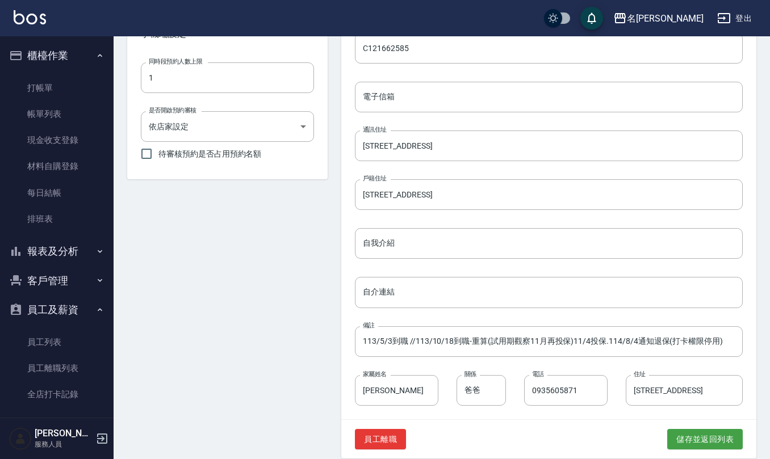
scroll to position [446, 0]
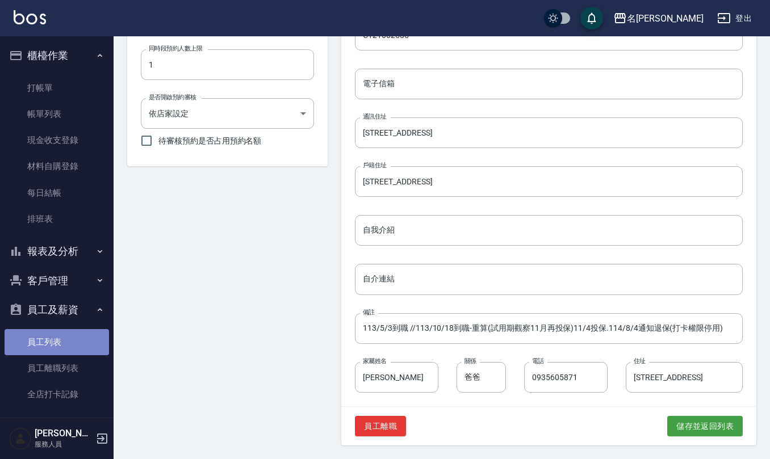
click at [78, 343] on link "員工列表" at bounding box center [57, 342] width 105 height 26
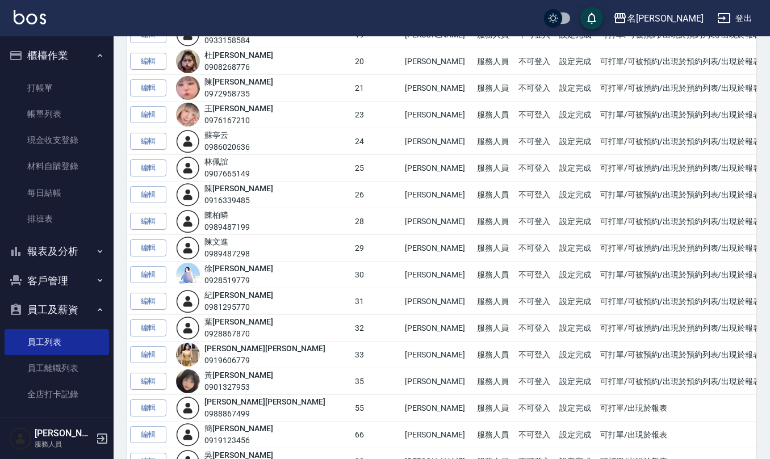
scroll to position [682, 0]
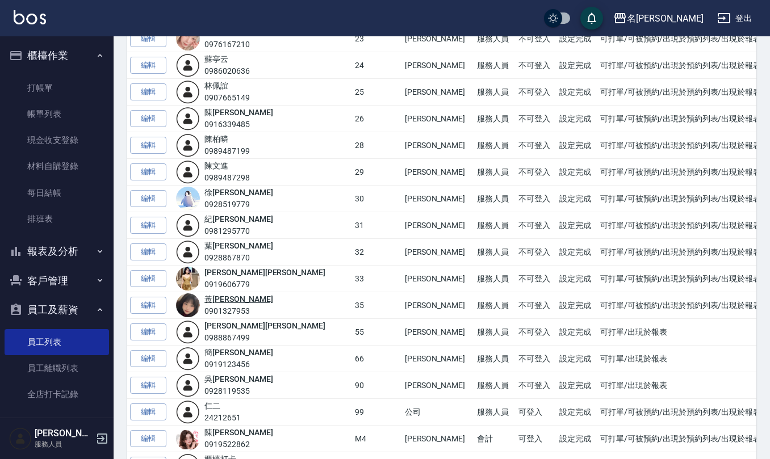
click at [235, 304] on link "[PERSON_NAME]" at bounding box center [238, 299] width 68 height 9
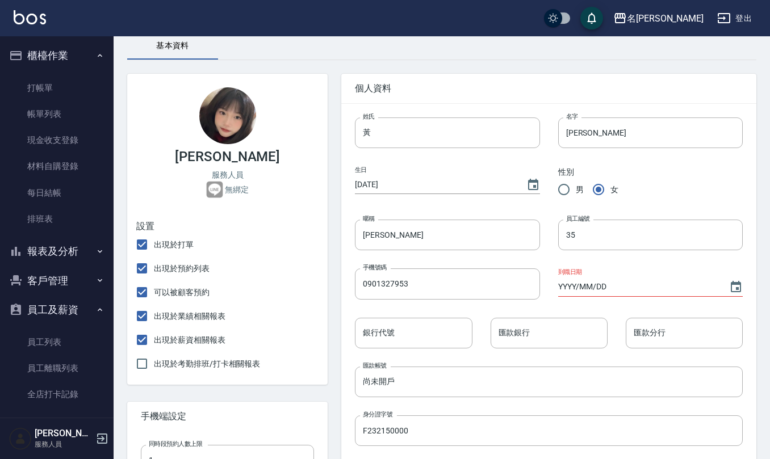
scroll to position [76, 0]
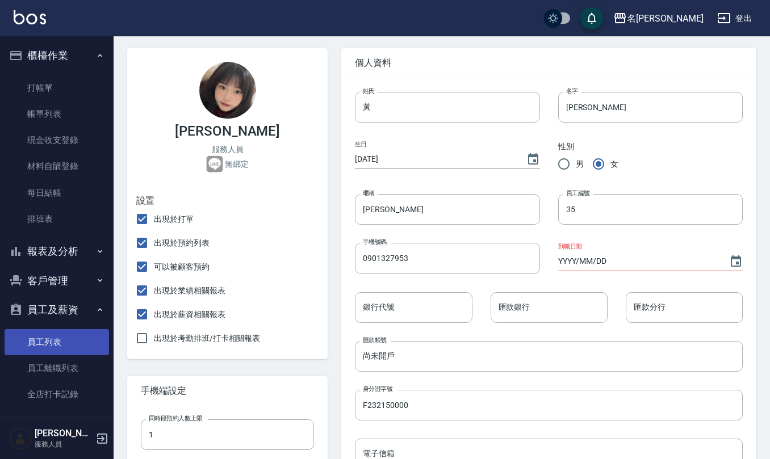
click at [55, 341] on link "員工列表" at bounding box center [57, 342] width 105 height 26
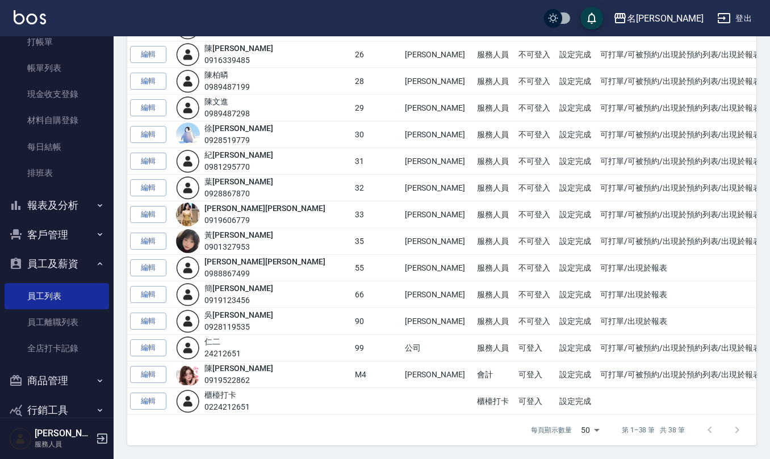
scroll to position [66, 0]
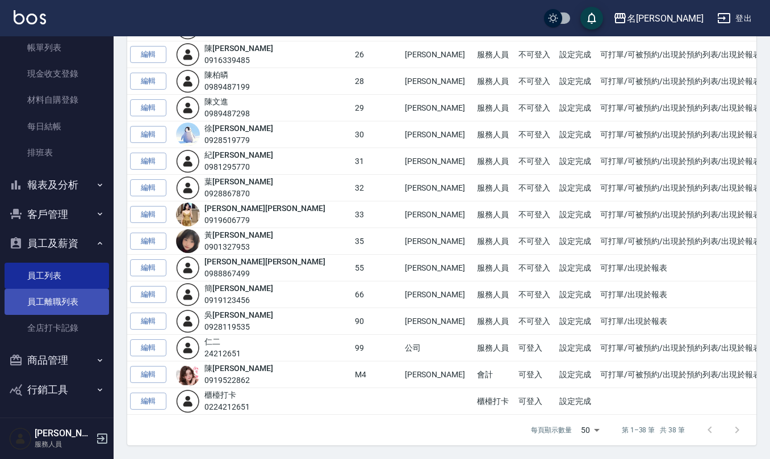
click at [53, 312] on link "員工離職列表" at bounding box center [57, 302] width 105 height 26
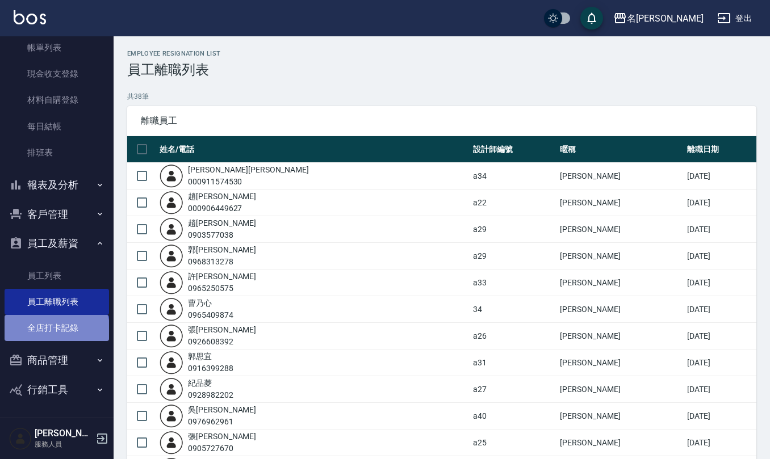
click at [56, 332] on link "全店打卡記錄" at bounding box center [57, 328] width 105 height 26
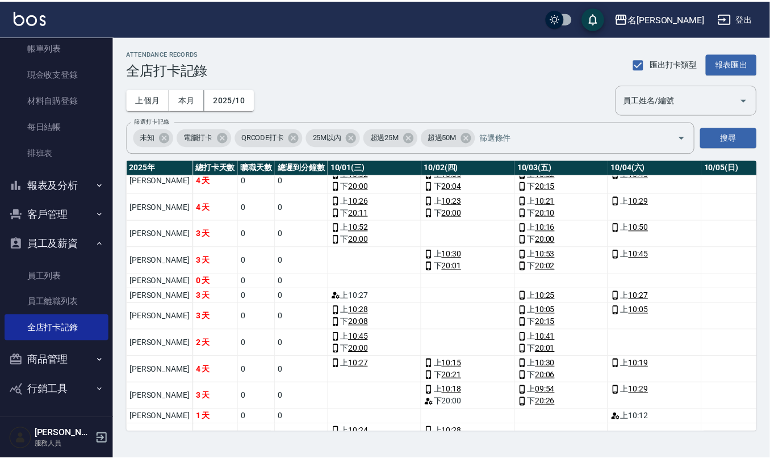
scroll to position [114, 0]
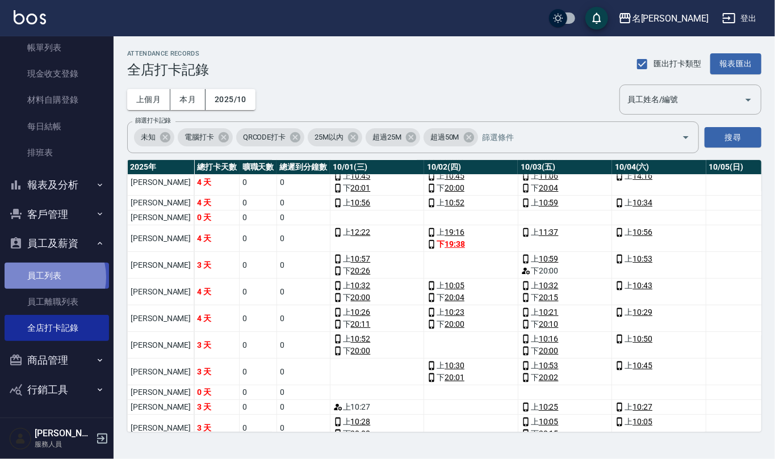
click at [45, 277] on link "員工列表" at bounding box center [57, 276] width 105 height 26
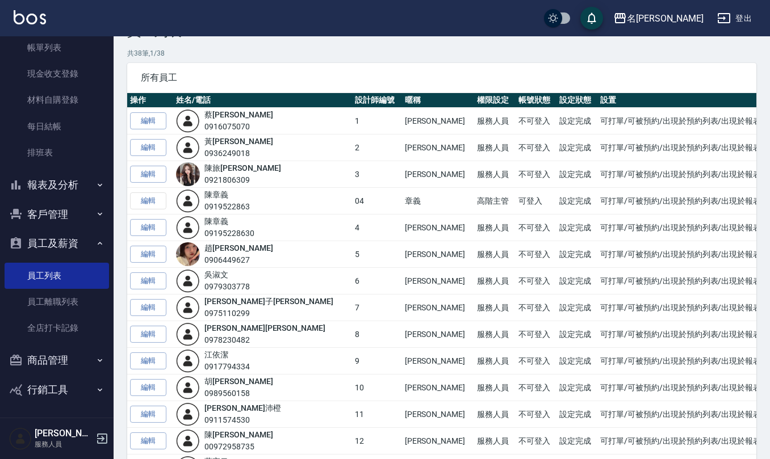
scroll to position [76, 0]
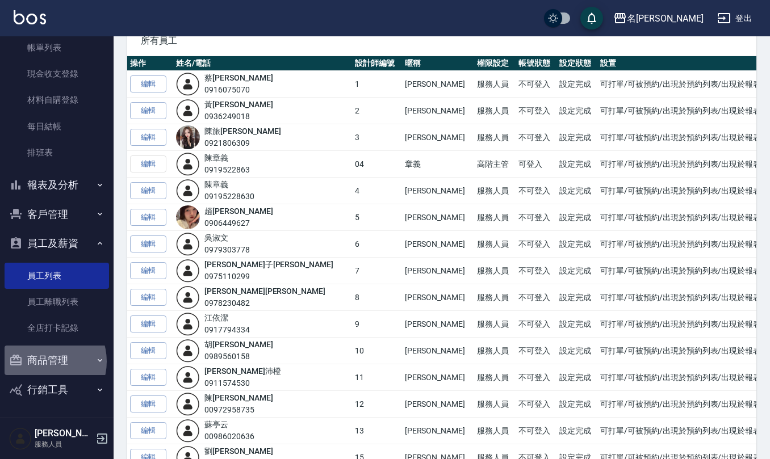
drag, startPoint x: 44, startPoint y: 362, endPoint x: 59, endPoint y: 407, distance: 47.4
click at [44, 362] on button "商品管理" at bounding box center [57, 361] width 105 height 30
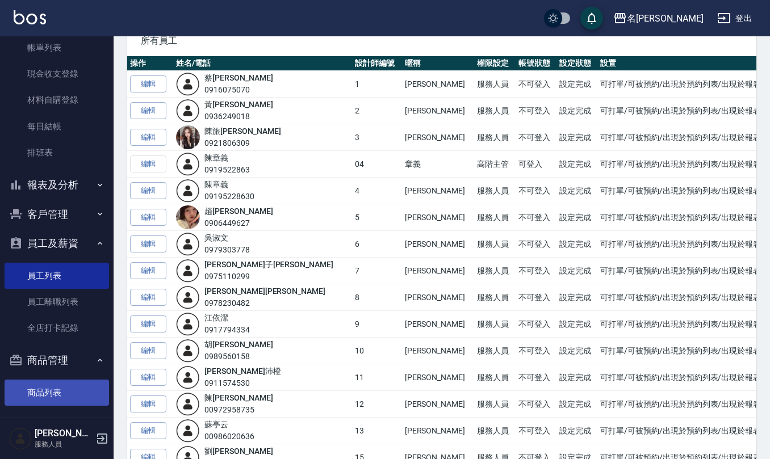
click at [51, 387] on link "商品列表" at bounding box center [57, 393] width 105 height 26
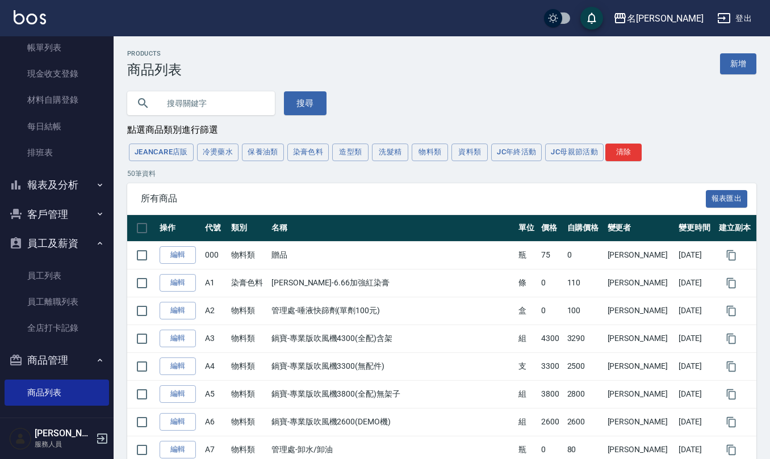
click at [185, 97] on input "text" at bounding box center [212, 103] width 107 height 31
type input "n1"
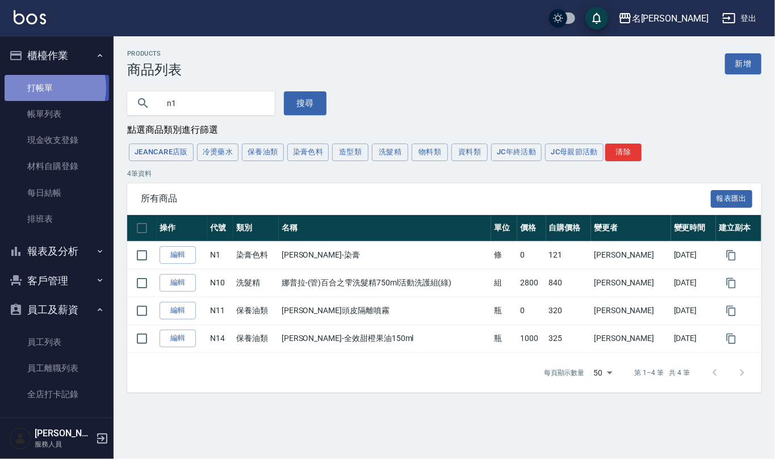
click at [42, 87] on link "打帳單" at bounding box center [57, 88] width 105 height 26
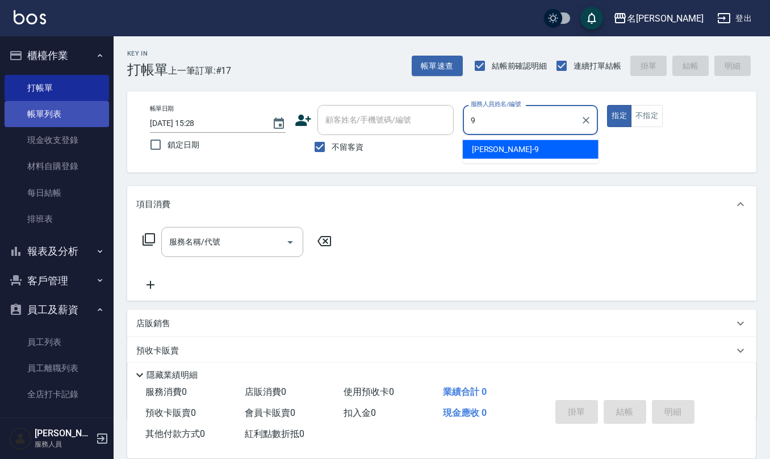
type input "[PERSON_NAME]-9"
type button "true"
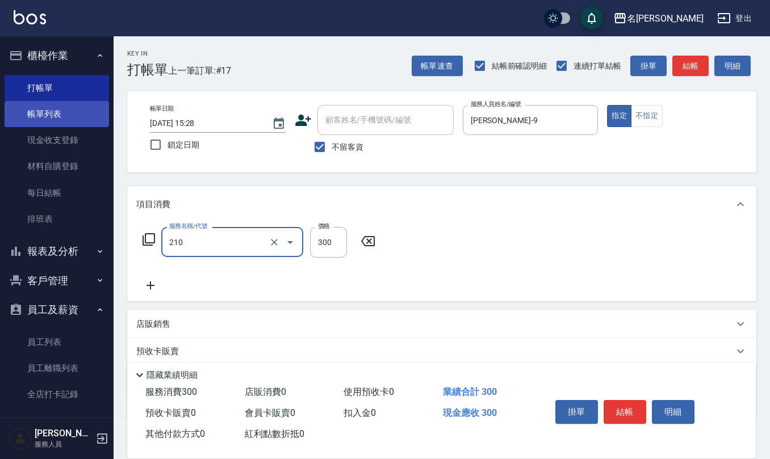
type input "[PERSON_NAME]洗髮精(210)"
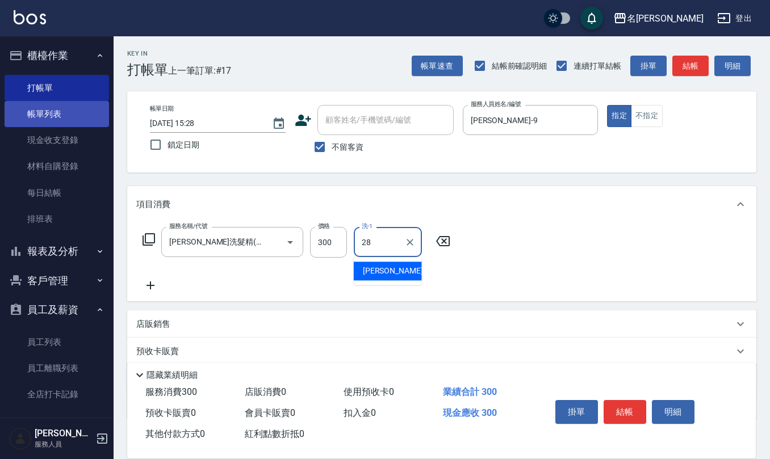
type input "[PERSON_NAME]-28"
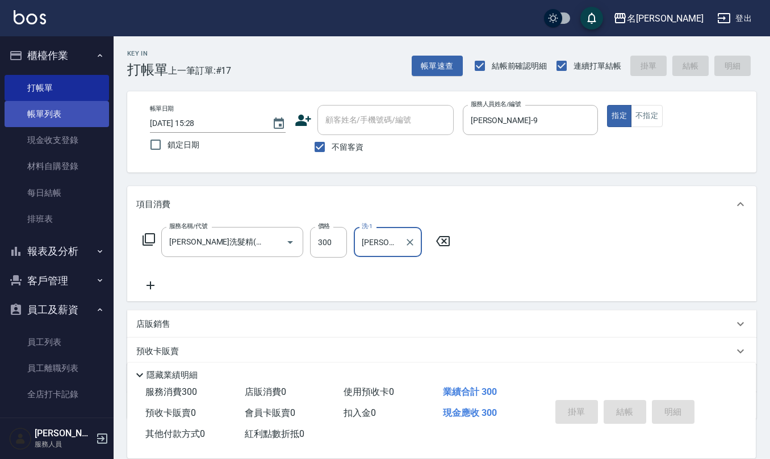
type input "[DATE] 15:34"
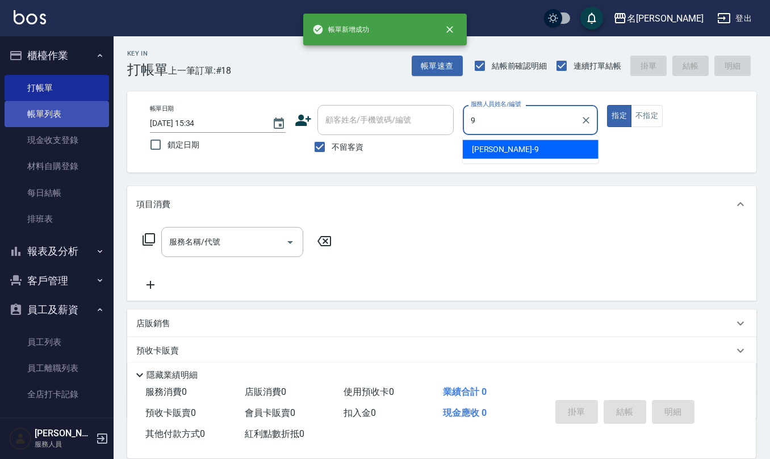
type input "[PERSON_NAME]-9"
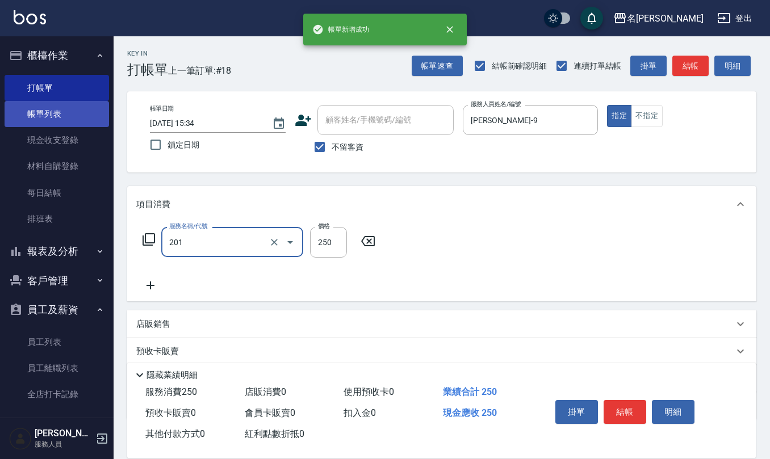
type input "洗髮(201)"
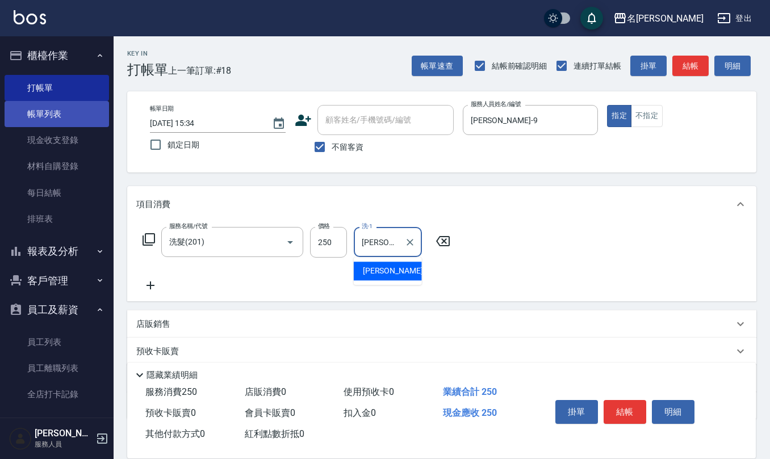
type input "[PERSON_NAME]-26"
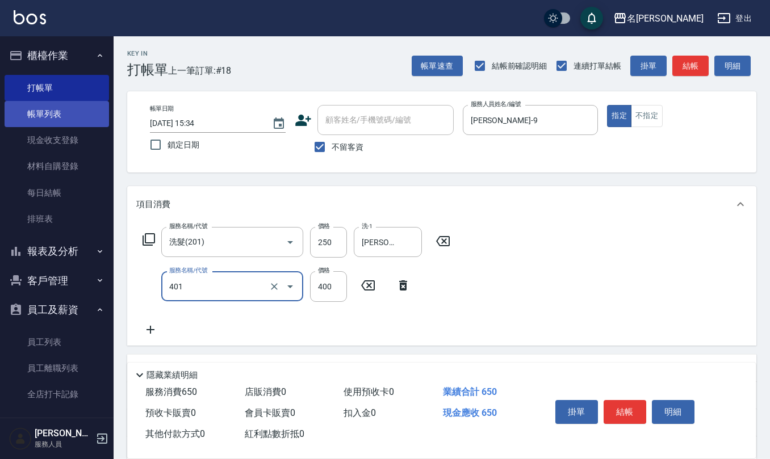
type input "剪髮(401)"
type input "300"
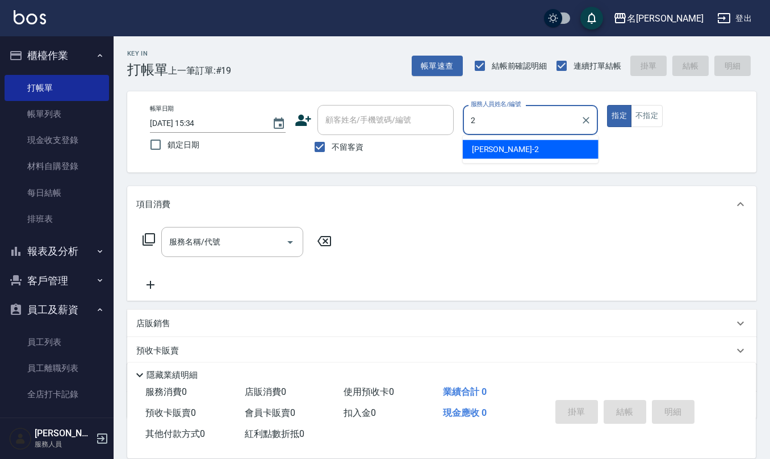
type input "[PERSON_NAME]-2"
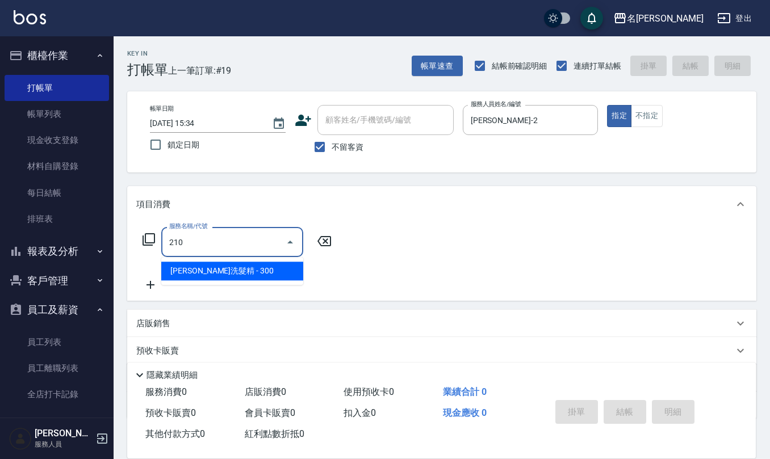
type input "[PERSON_NAME]洗髮精(210)"
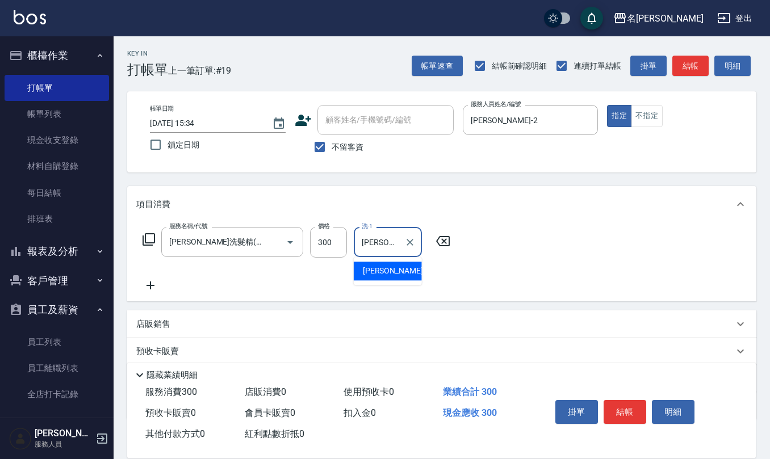
type input "[PERSON_NAME]-24"
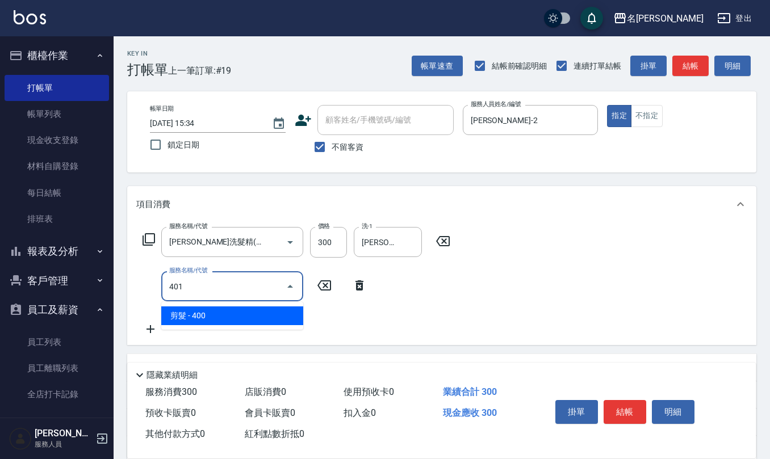
type input "剪髮(401)"
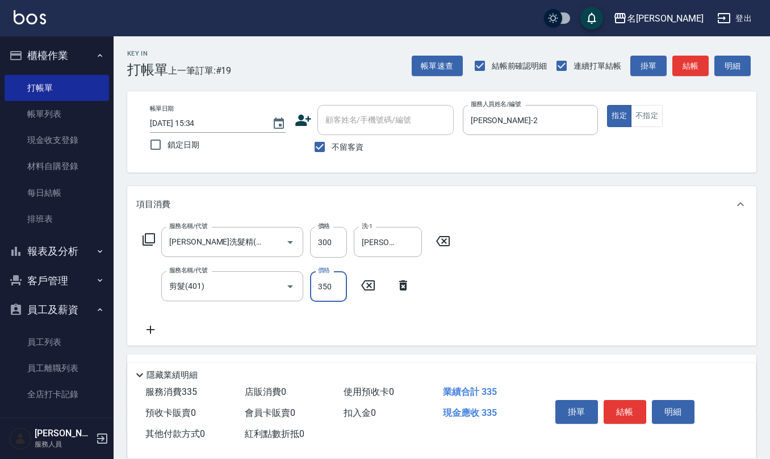
type input "350"
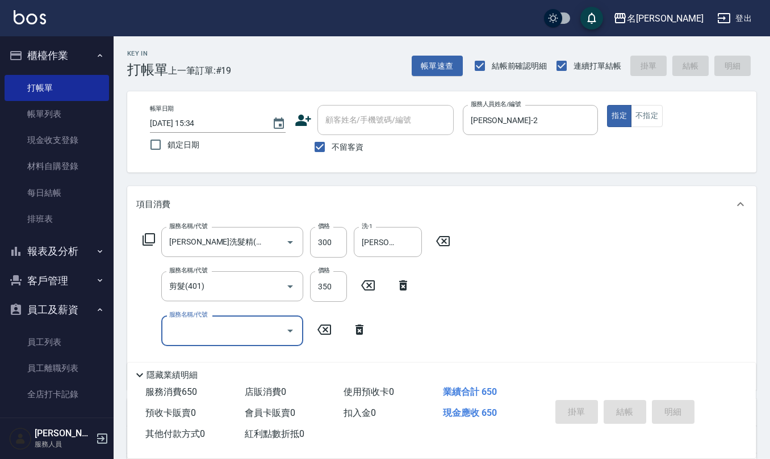
type input "[DATE] 15:35"
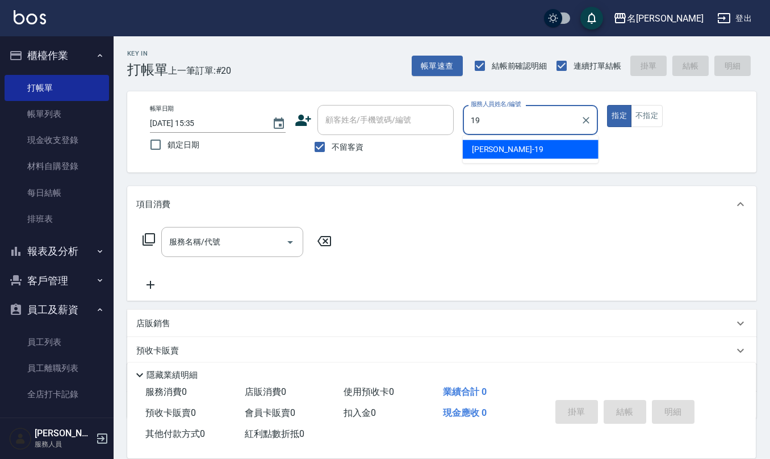
type input "[PERSON_NAME]-19"
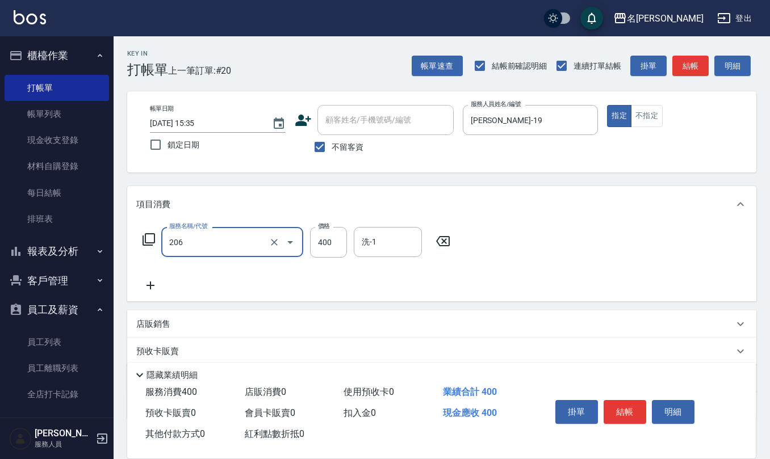
type input "健康洗(206)"
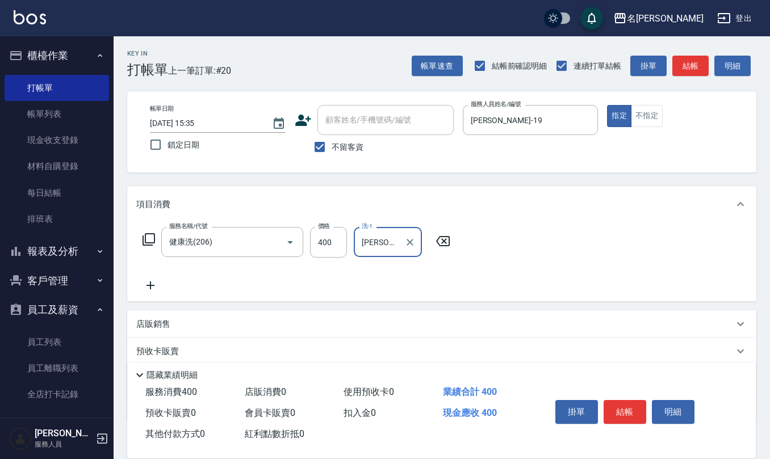
type input "[PERSON_NAME]-20"
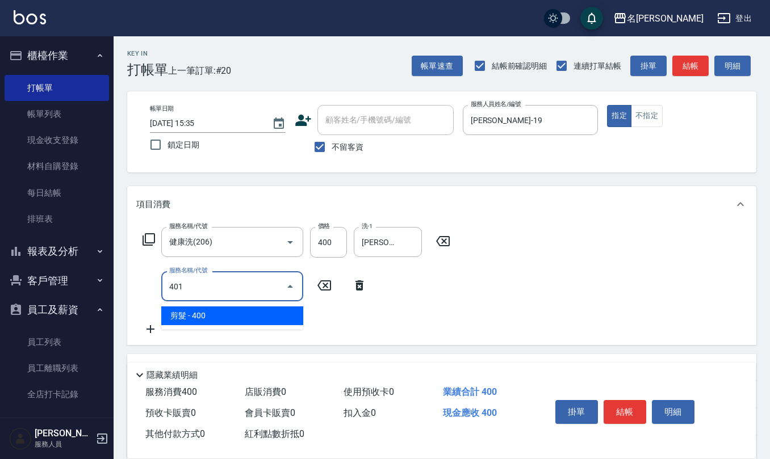
type input "剪髮(401)"
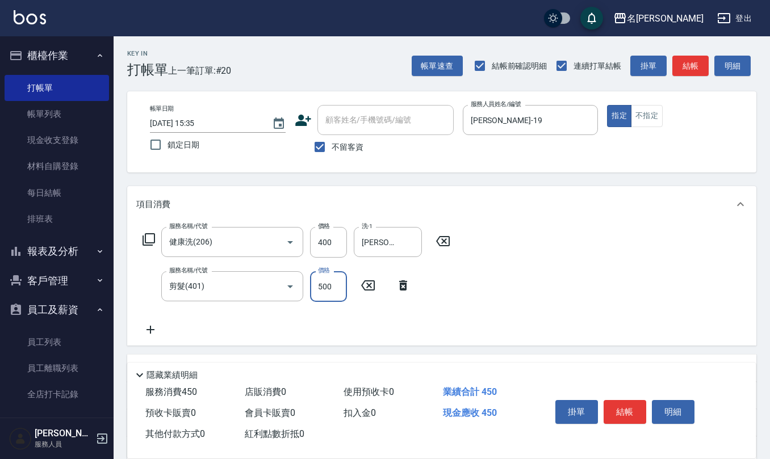
type input "500"
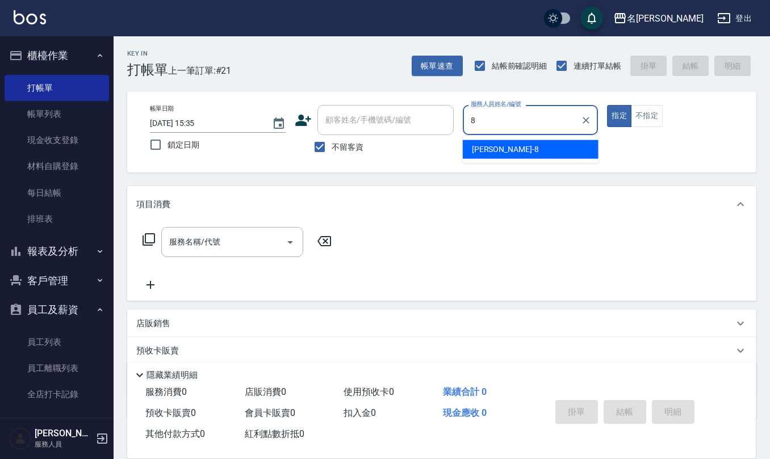
type input "[PERSON_NAME]-8"
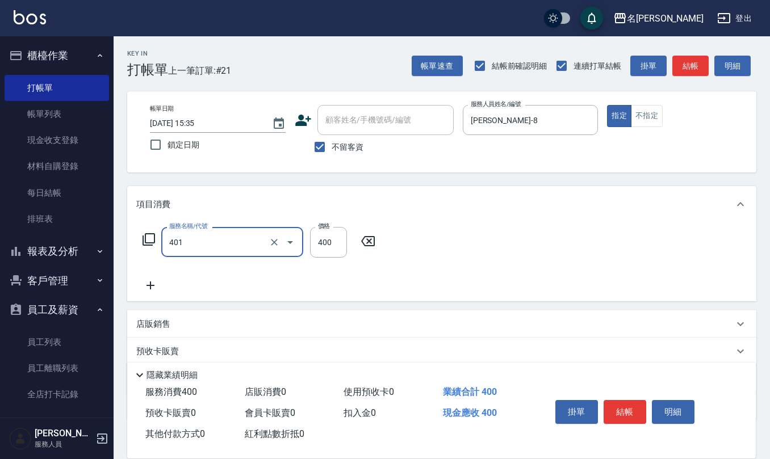
type input "剪髮(401)"
type input "300"
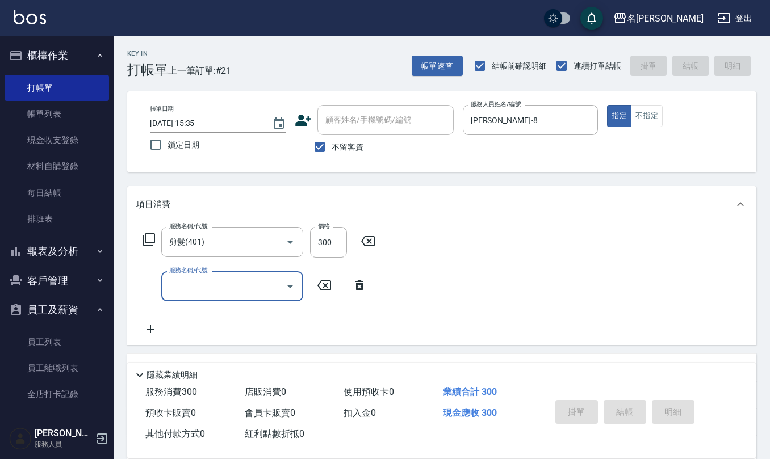
type input "[DATE] 15:36"
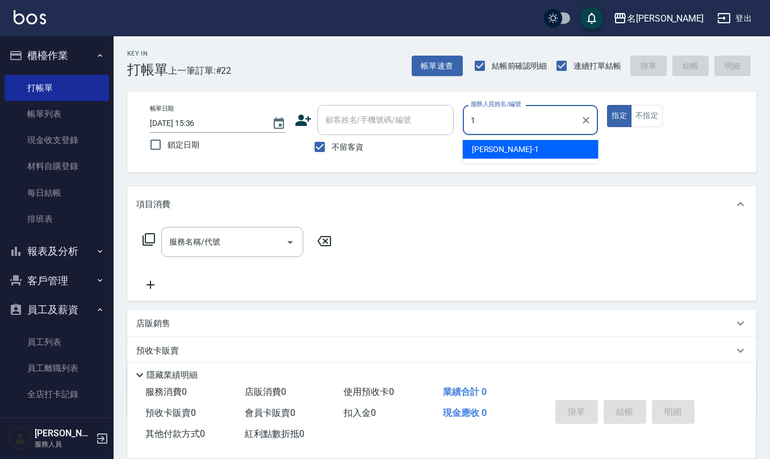
type input "[PERSON_NAME]1"
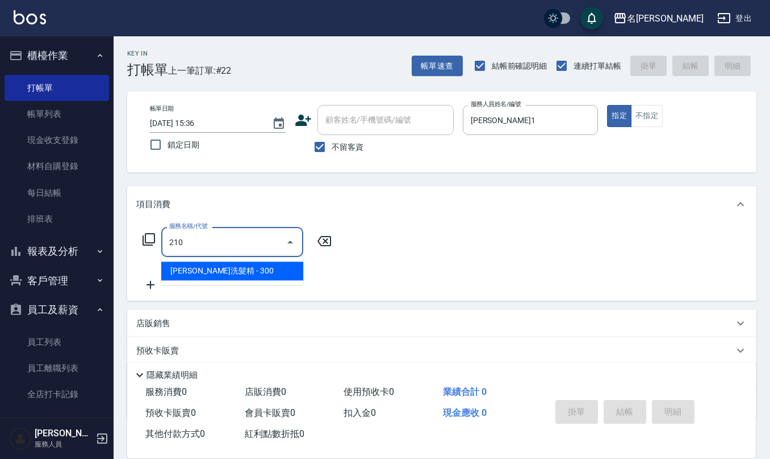
type input "[PERSON_NAME]洗髮精(210)"
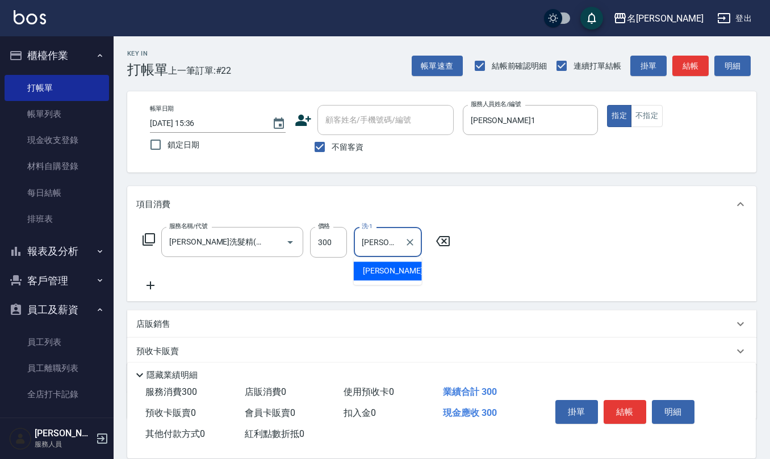
type input "[PERSON_NAME]-32"
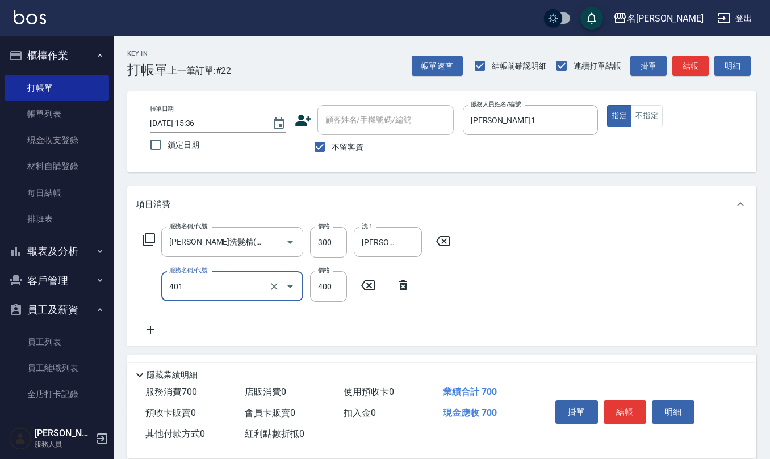
type input "剪髮(401)"
type input "405"
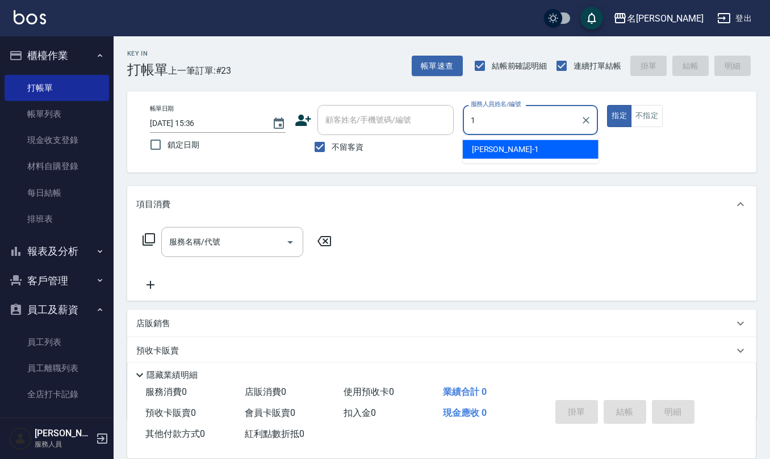
type input "[PERSON_NAME]1"
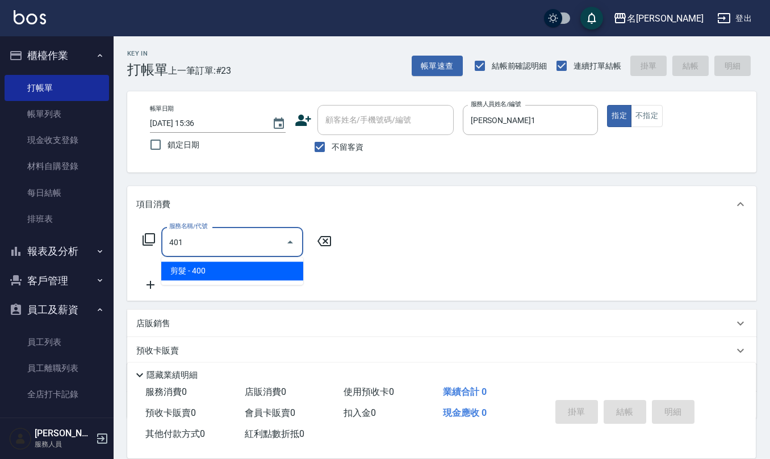
type input "剪髮(401)"
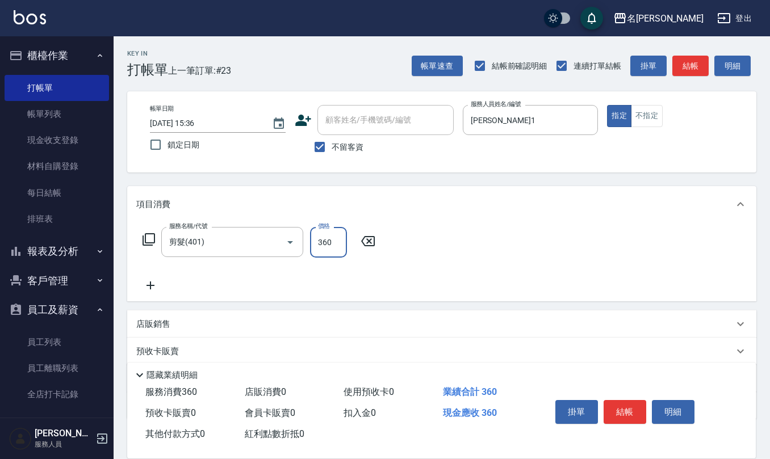
type input "360"
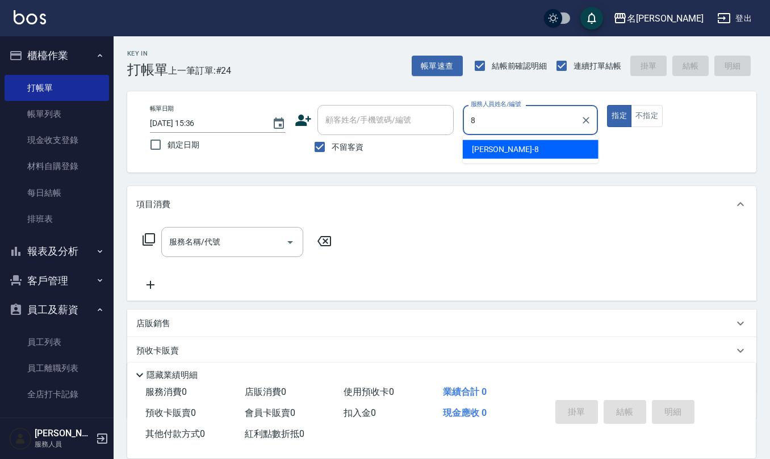
type input "[PERSON_NAME]-8"
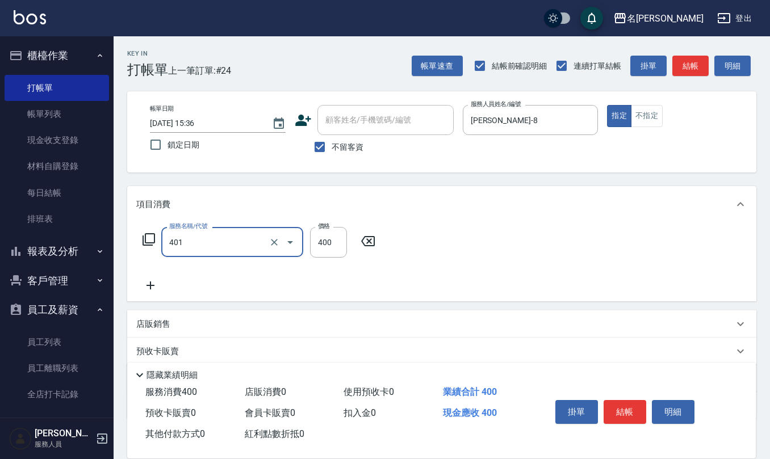
type input "剪髮(401)"
type input "360"
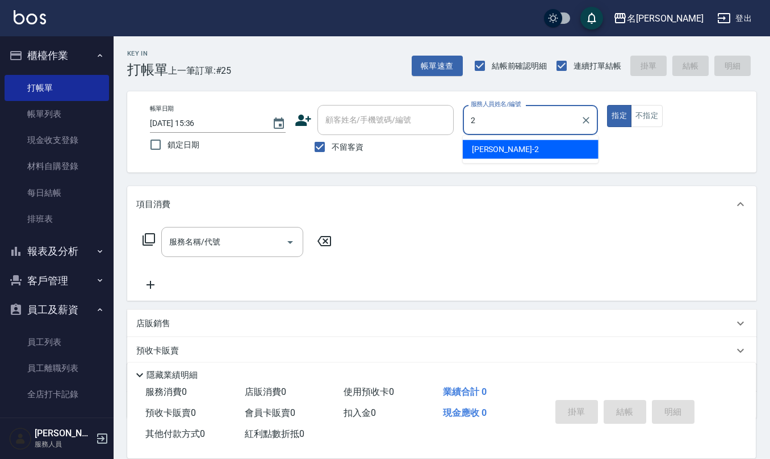
type input "[PERSON_NAME]-2"
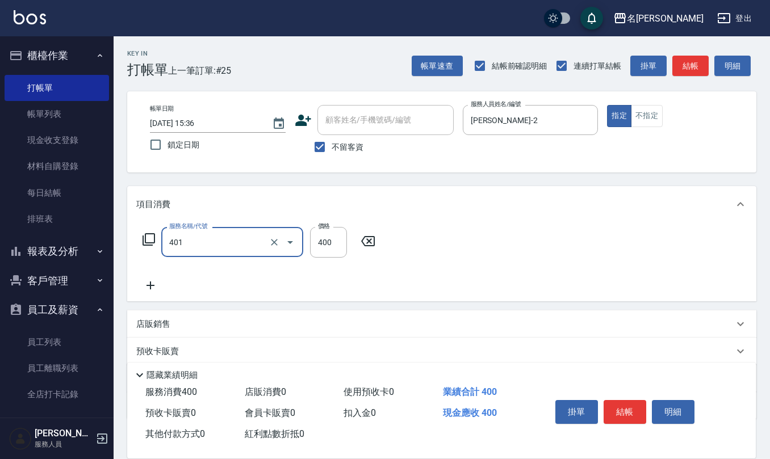
type input "剪髮(401)"
type input "320"
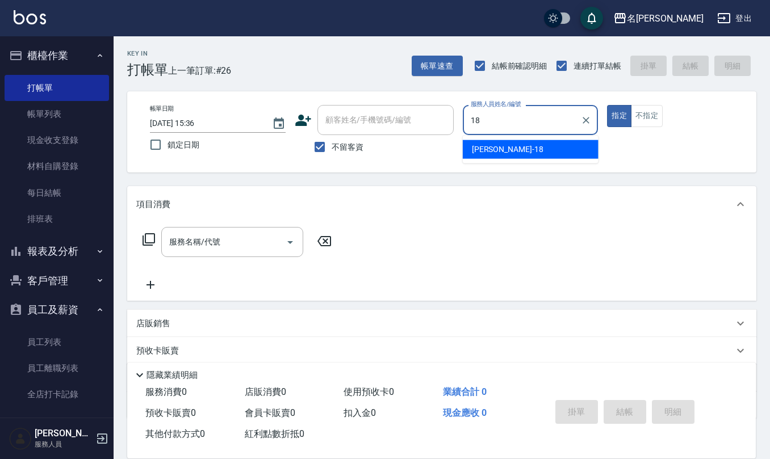
type input "[PERSON_NAME]-18"
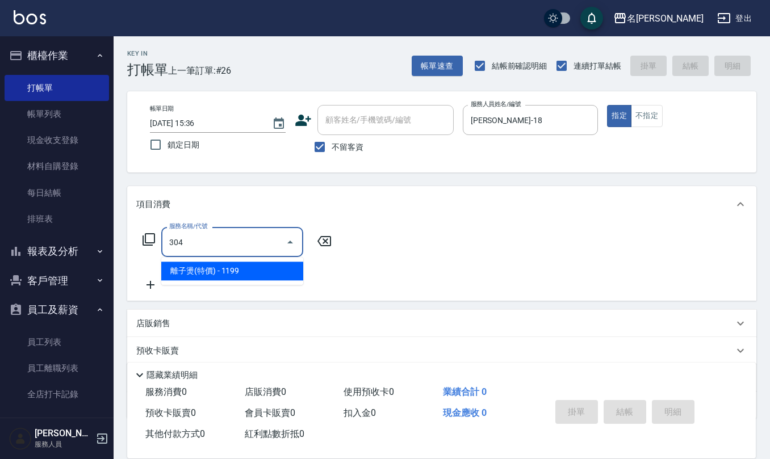
type input "離子燙(特價)(304)"
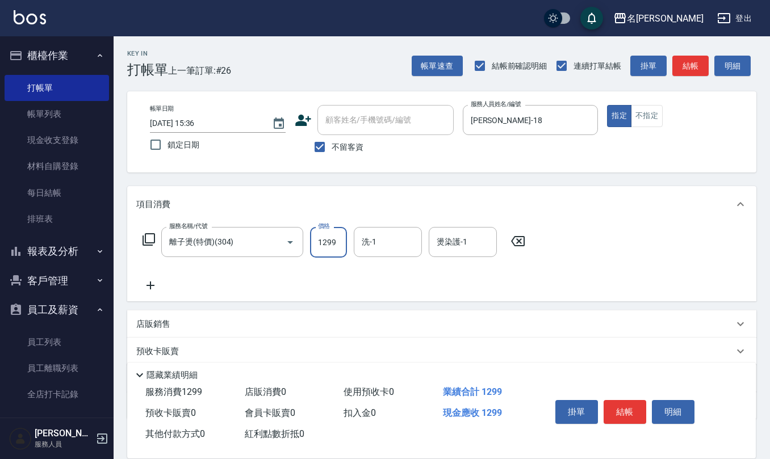
type input "1299"
type input "[PERSON_NAME]-26"
drag, startPoint x: 317, startPoint y: 151, endPoint x: 341, endPoint y: 137, distance: 27.8
click at [319, 150] on input "不留客資" at bounding box center [320, 147] width 24 height 24
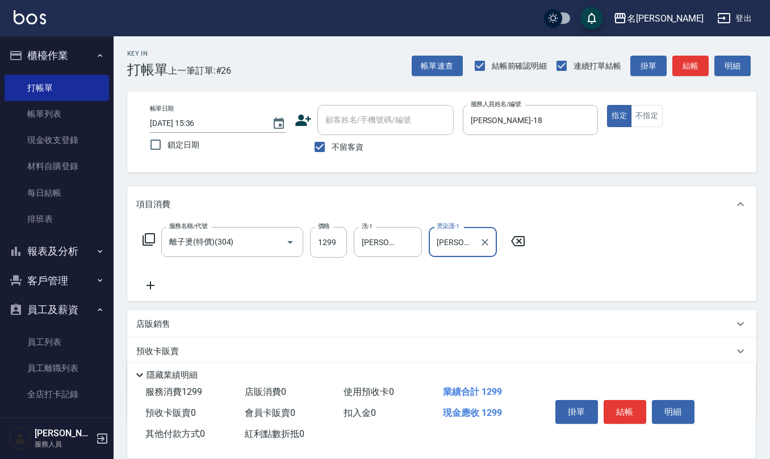
checkbox input "false"
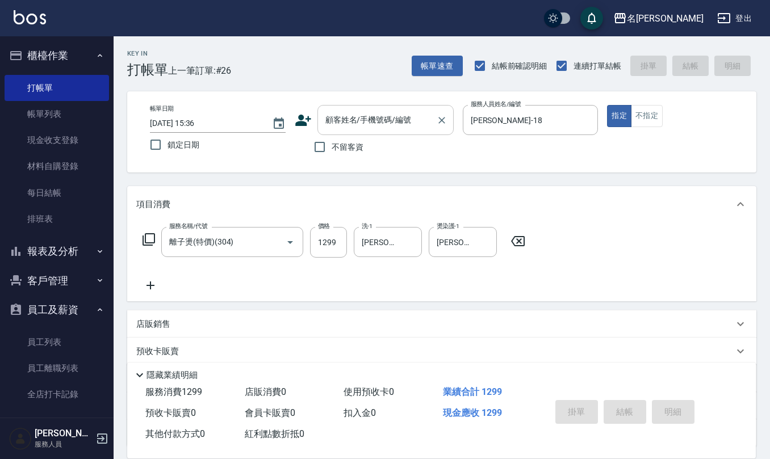
click at [373, 115] on div "顧客姓名/手機號碼/編號 顧客姓名/手機號碼/編號" at bounding box center [385, 120] width 136 height 30
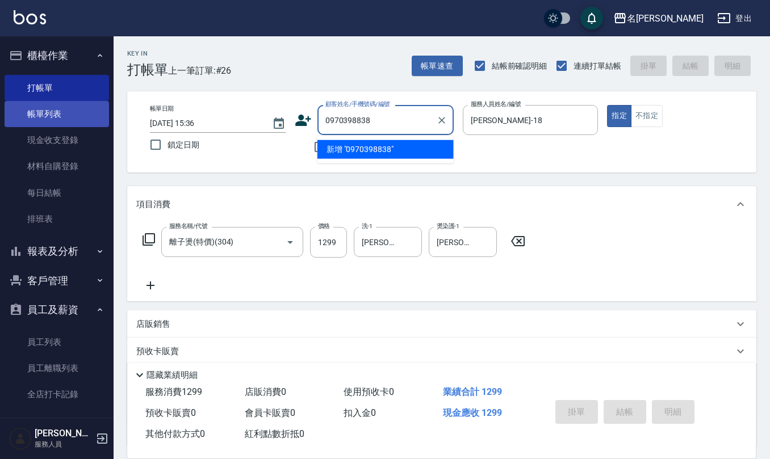
drag, startPoint x: 369, startPoint y: 117, endPoint x: 89, endPoint y: 126, distance: 280.1
click at [90, 126] on div "名留仁二 登出 櫃檯作業 打帳單 帳單列表 現金收支登錄 材料自購登錄 每日結帳 排班表 報表及分析 報表目錄 店家區間累計表 店家日報表 互助日報表 互助月…" at bounding box center [385, 277] width 770 height 554
type input "0970398838"
click at [299, 119] on icon at bounding box center [303, 120] width 16 height 11
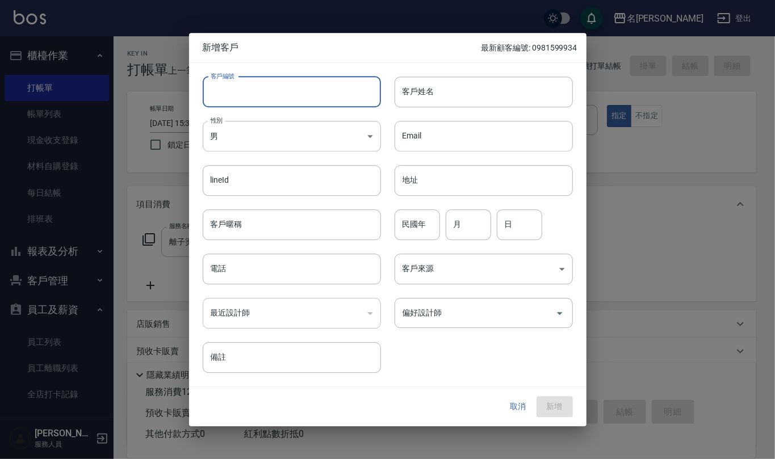
click at [314, 91] on input "客戶編號" at bounding box center [292, 92] width 178 height 31
paste input "0970398838"
type input "0970398838"
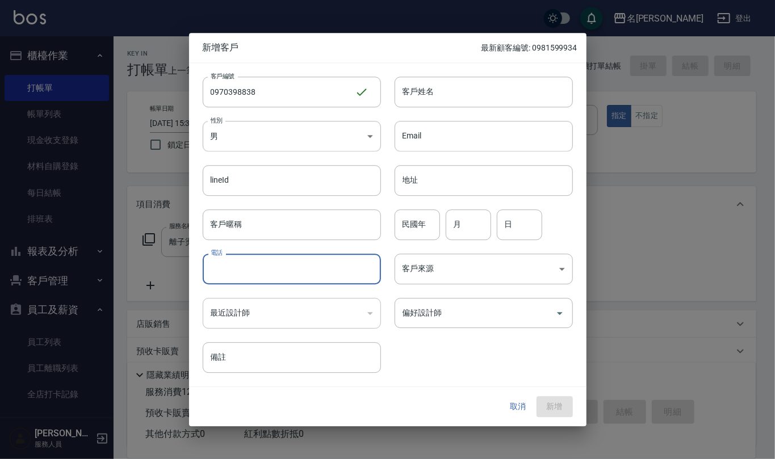
click at [289, 271] on input "電話" at bounding box center [292, 269] width 178 height 31
paste input "0970398838"
type input "0970398838"
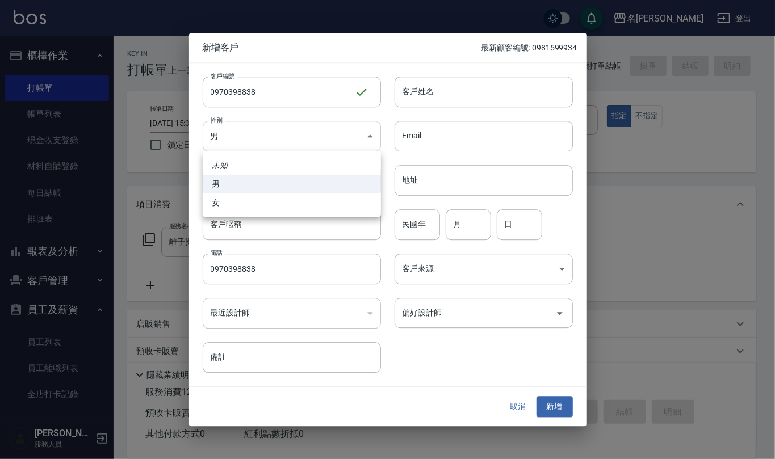
click at [341, 132] on body "名留仁二 登出 櫃檯作業 打帳單 帳單列表 現金收支登錄 材料自購登錄 每日結帳 排班表 報表及分析 報表目錄 店家區間累計表 店家日報表 互助日報表 互助月…" at bounding box center [387, 277] width 775 height 554
drag, startPoint x: 318, startPoint y: 198, endPoint x: 420, endPoint y: 122, distance: 127.8
click at [317, 198] on li "女" at bounding box center [292, 203] width 178 height 19
type input "[DEMOGRAPHIC_DATA]"
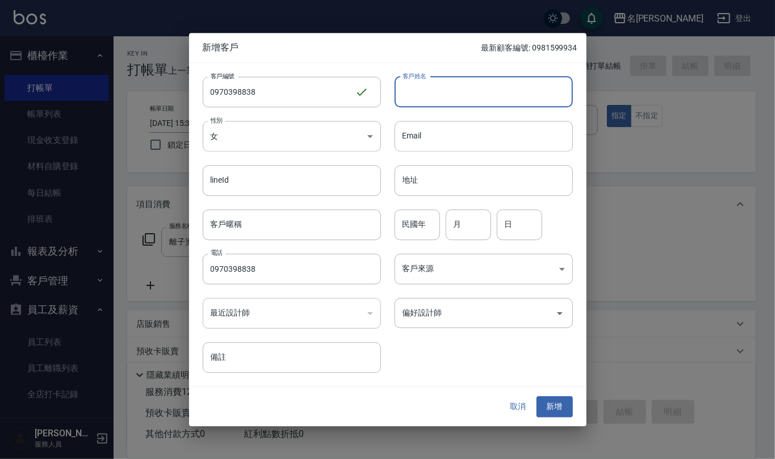
click at [473, 87] on input "客戶姓名" at bounding box center [484, 92] width 178 height 31
type input "居"
type input "[PERSON_NAME]"
click at [420, 228] on input "民國年" at bounding box center [417, 225] width 45 height 31
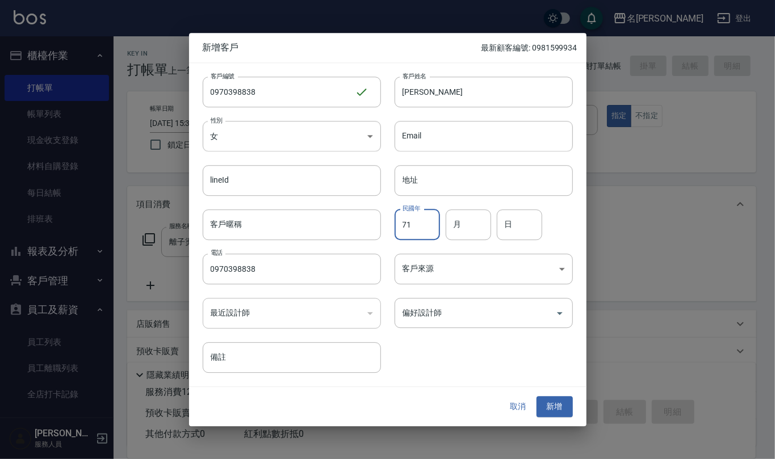
type input "71"
type input "10"
type input "15"
click at [559, 414] on button "新增" at bounding box center [555, 407] width 36 height 21
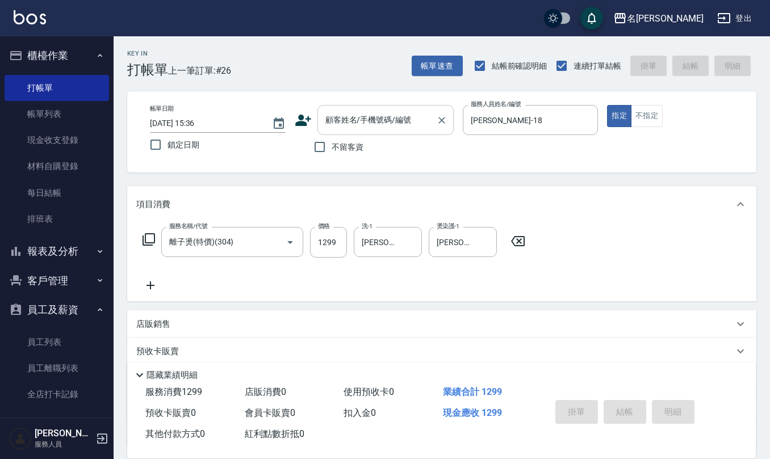
click at [346, 116] on input "顧客姓名/手機號碼/編號" at bounding box center [377, 120] width 109 height 20
paste input "0970398838"
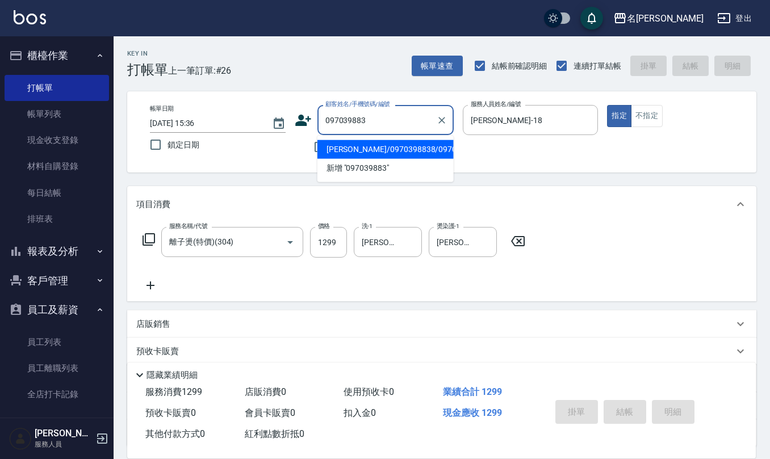
type input "[PERSON_NAME]/0970398838/0970398838"
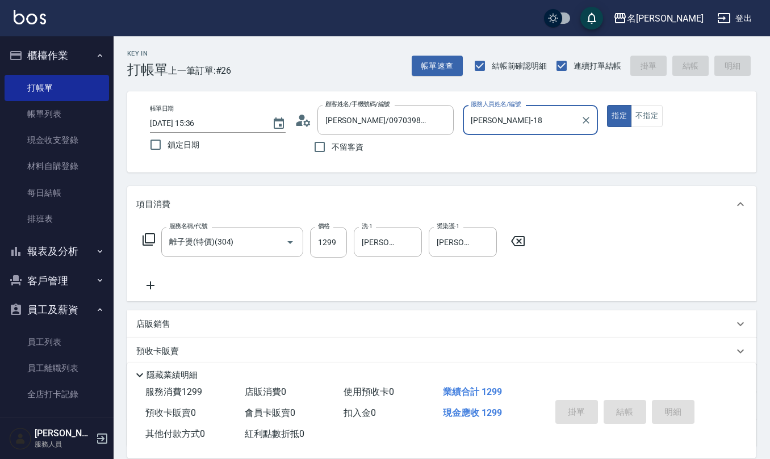
type input "[DATE] 15:37"
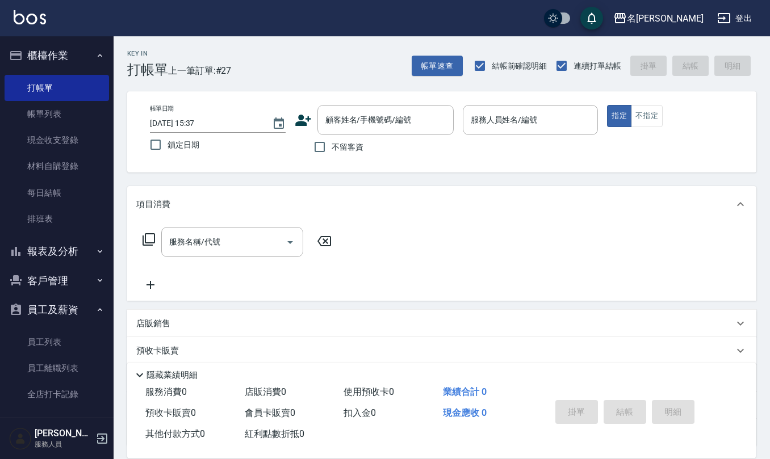
click at [340, 151] on span "不留客資" at bounding box center [348, 147] width 32 height 12
click at [332, 151] on input "不留客資" at bounding box center [320, 147] width 24 height 24
checkbox input "true"
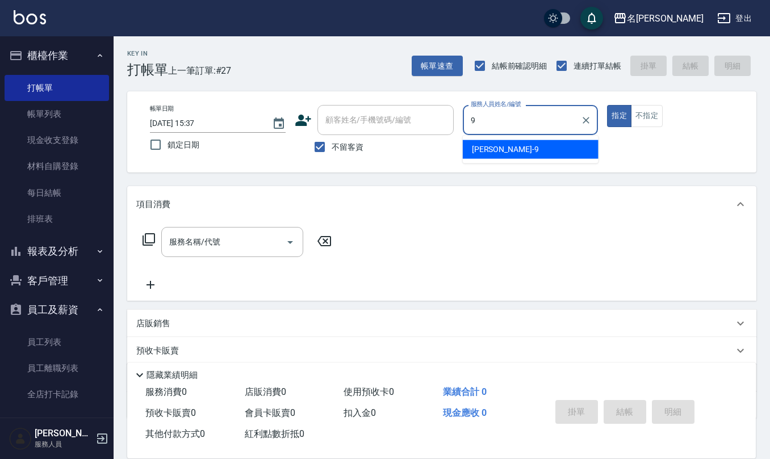
type input "[PERSON_NAME]-9"
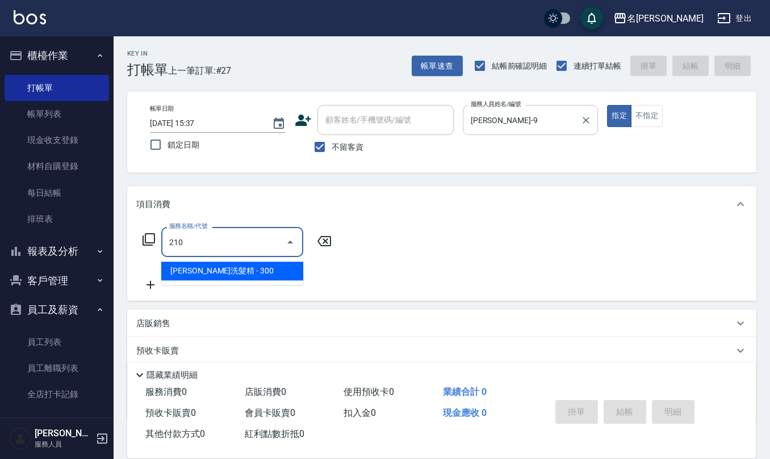
type input "[PERSON_NAME]洗髮精(210)"
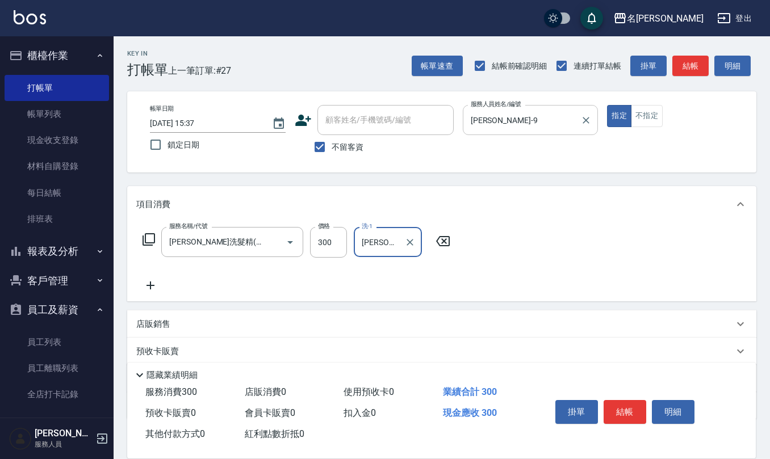
type input "[PERSON_NAME]-9"
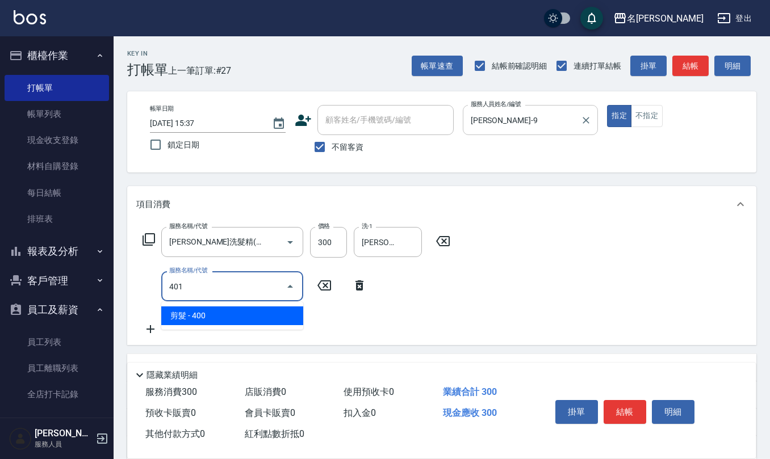
type input "剪髮(401)"
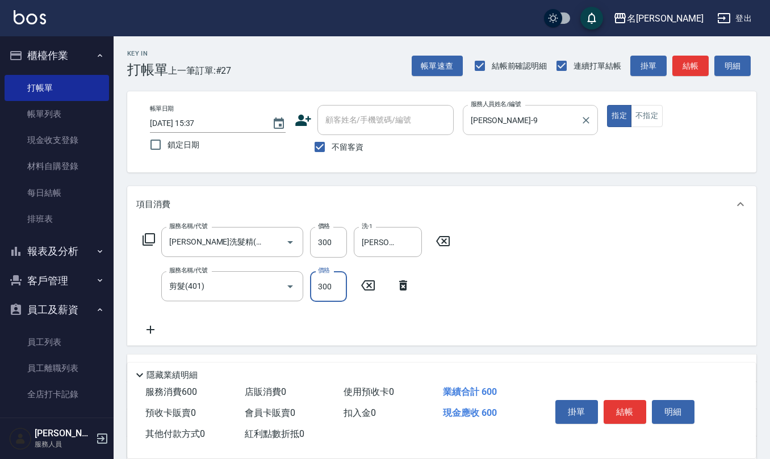
type input "300"
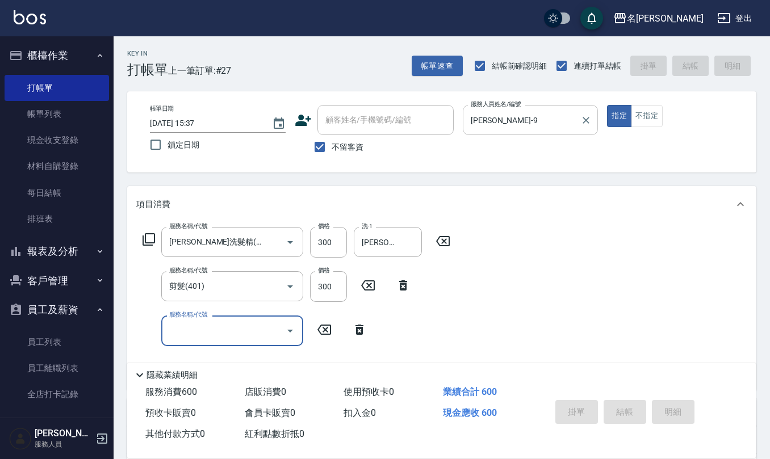
type input "[DATE] 15:39"
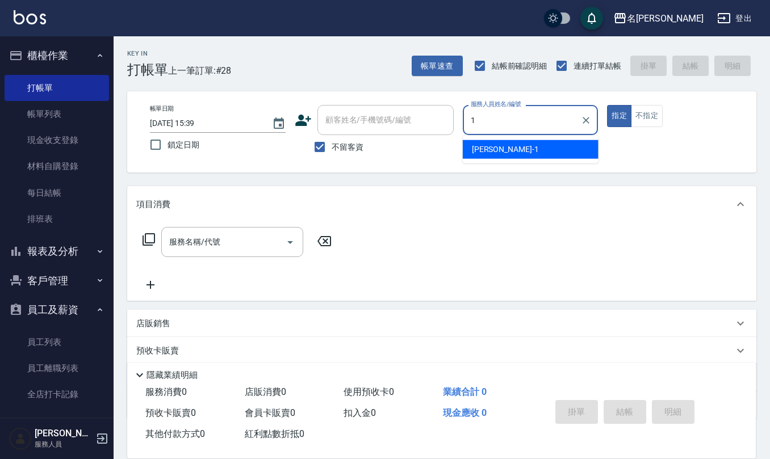
type input "[PERSON_NAME]1"
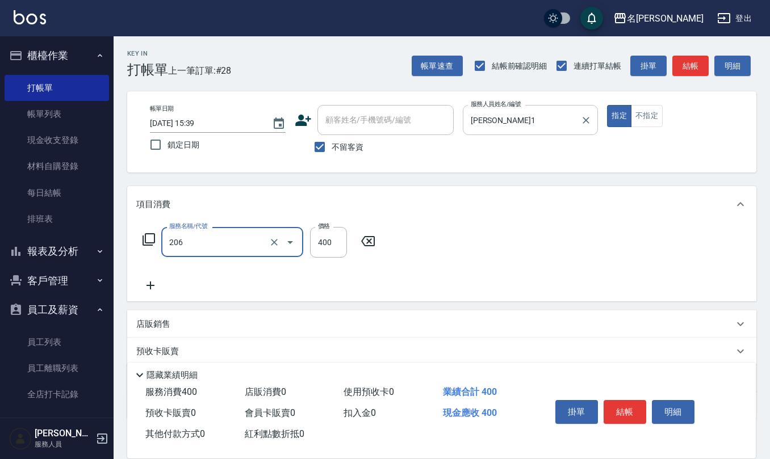
type input "健康洗(206)"
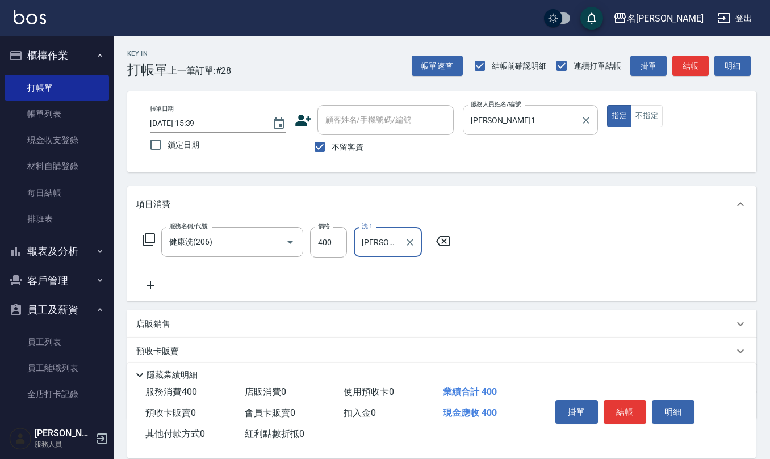
type input "[PERSON_NAME]-28"
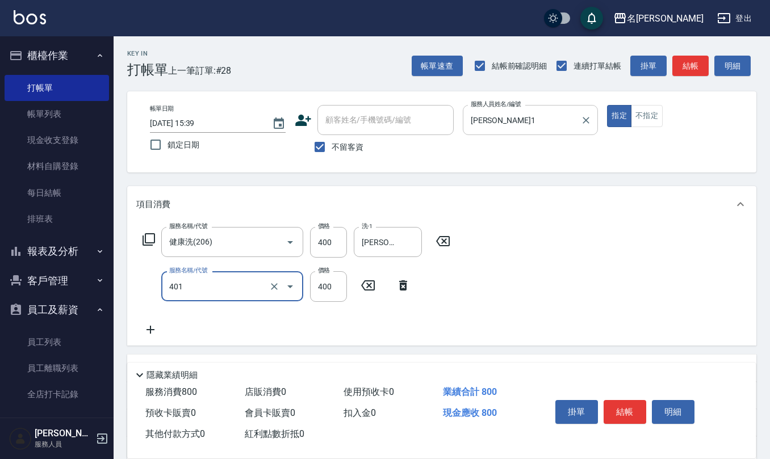
type input "剪髮(401)"
type input "405"
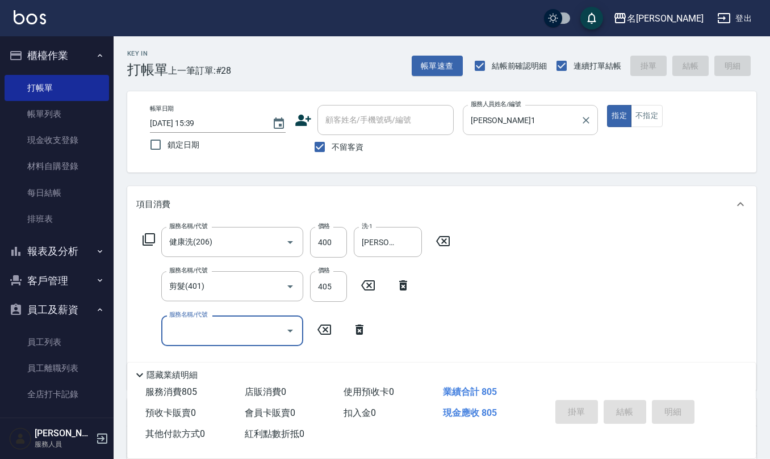
type input "[DATE] 15:40"
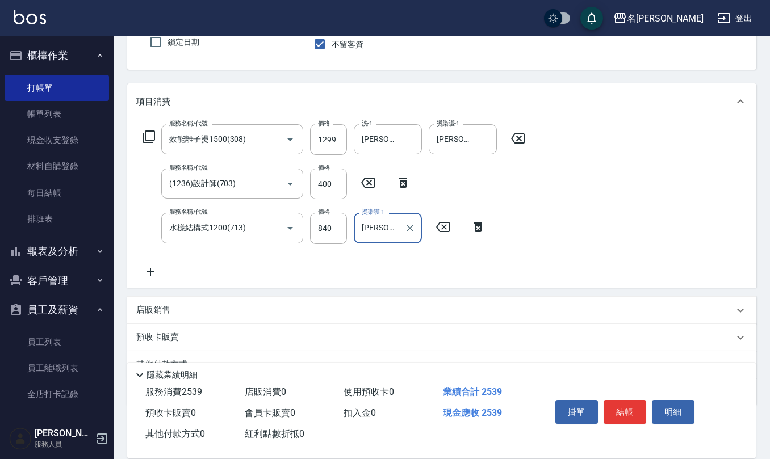
scroll to position [80, 0]
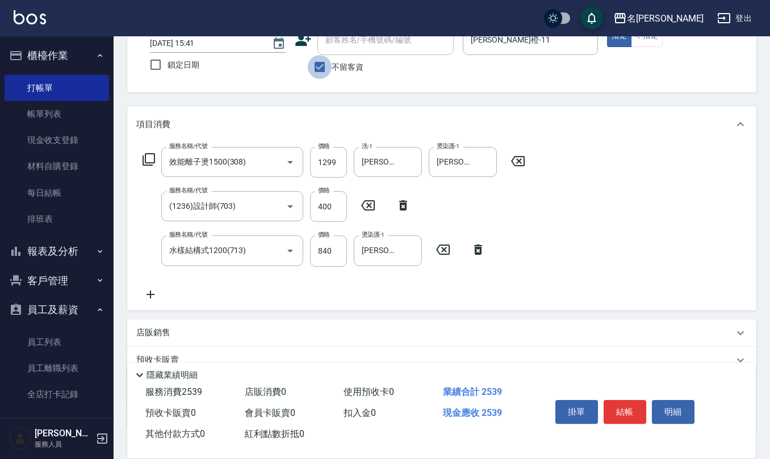
click at [320, 67] on input "不留客資" at bounding box center [320, 67] width 24 height 24
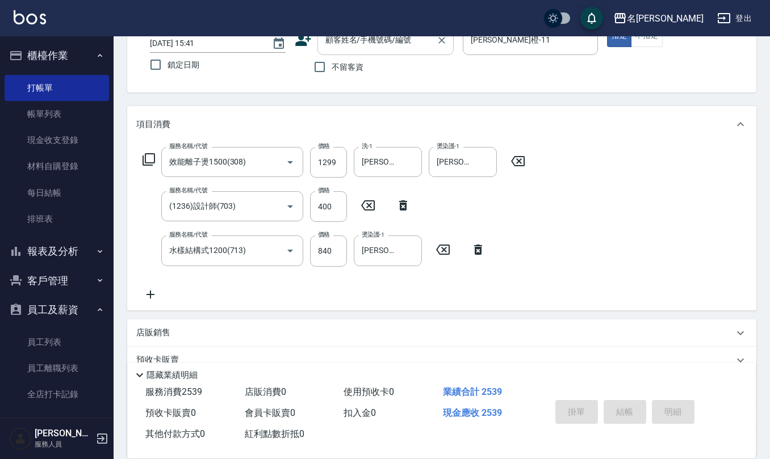
click at [350, 47] on input "顧客姓名/手機號碼/編號" at bounding box center [377, 40] width 109 height 20
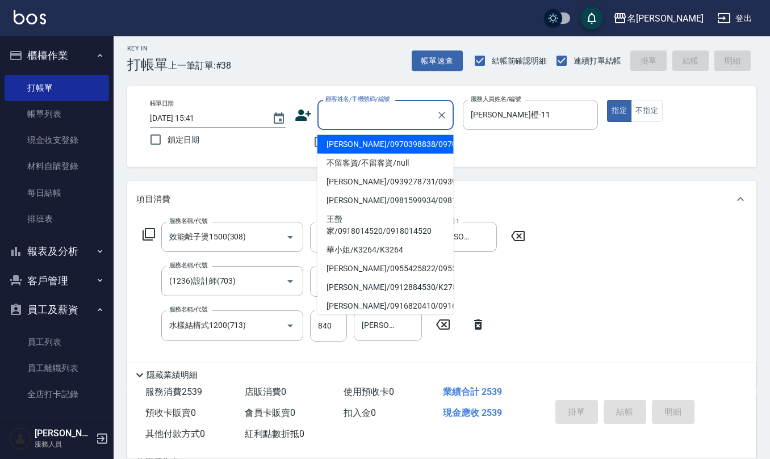
scroll to position [0, 0]
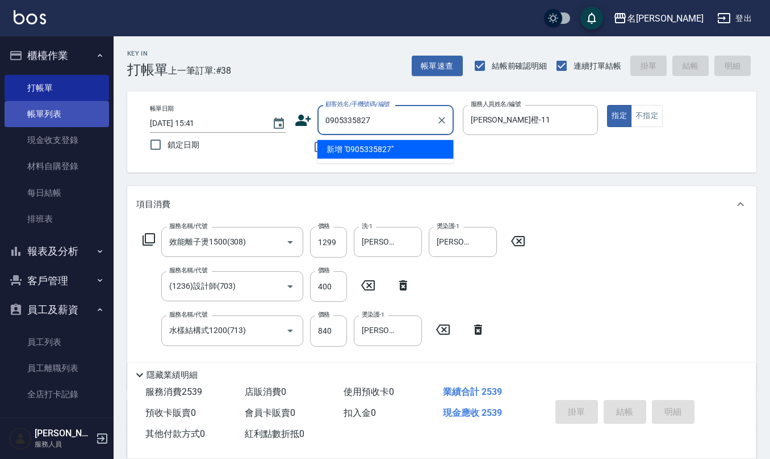
drag, startPoint x: 383, startPoint y: 119, endPoint x: 49, endPoint y: 105, distance: 334.3
click at [80, 123] on div "名留仁二 登出 櫃檯作業 打帳單 帳單列表 現金收支登錄 材料自購登錄 每日結帳 排班表 報表及分析 報表目錄 店家區間累計表 店家日報表 互助日報表 互助月…" at bounding box center [385, 321] width 770 height 643
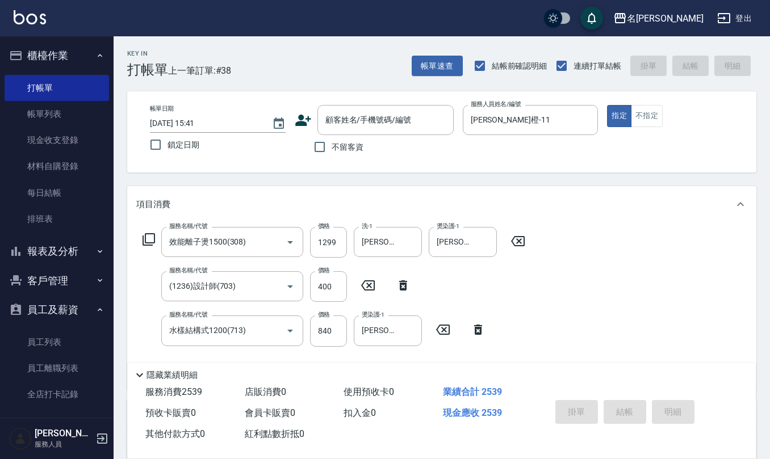
click at [303, 126] on icon at bounding box center [303, 120] width 16 height 11
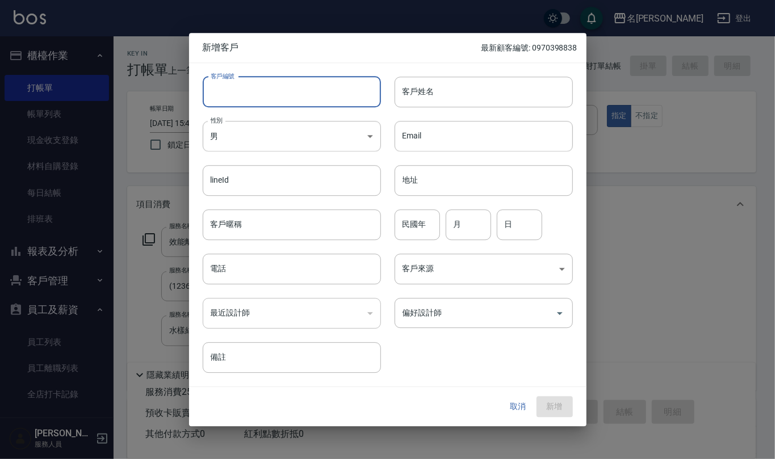
click at [316, 94] on input "客戶編號" at bounding box center [292, 92] width 178 height 31
paste input "0905335827"
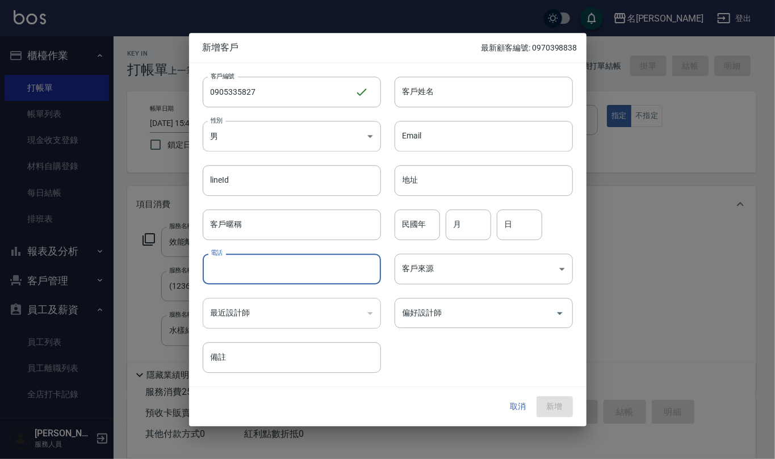
click at [295, 269] on input "電話" at bounding box center [292, 269] width 178 height 31
paste input "0905335827"
click at [339, 130] on body "名留仁二 登出 櫃檯作業 打帳單 帳單列表 現金收支登錄 材料自購登錄 每日結帳 排班表 報表及分析 報表目錄 店家區間累計表 店家日報表 互助日報表 互助月…" at bounding box center [387, 321] width 775 height 643
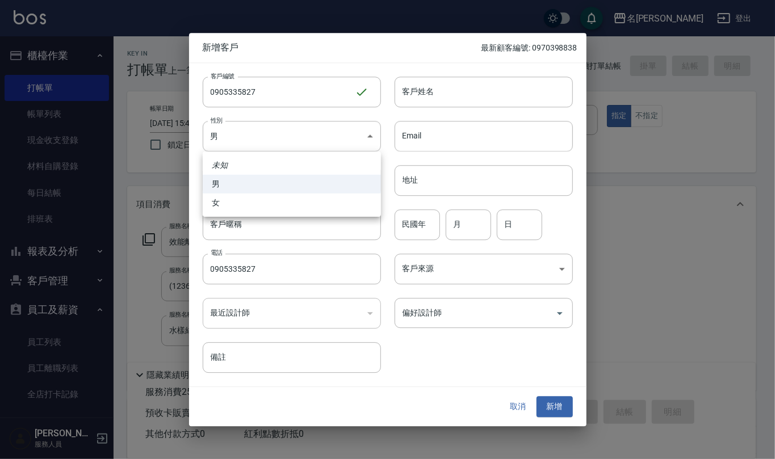
click at [296, 212] on li "女" at bounding box center [292, 203] width 178 height 19
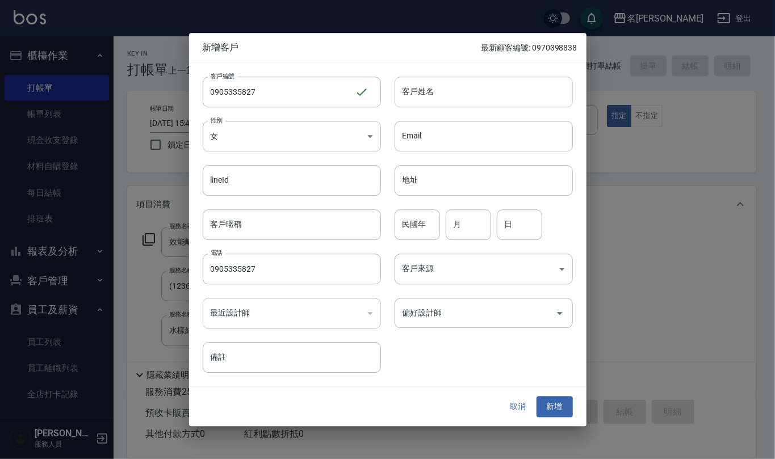
click at [433, 86] on input "客戶姓名" at bounding box center [484, 92] width 178 height 31
click at [410, 229] on input "民國年" at bounding box center [417, 225] width 45 height 31
click at [547, 412] on button "新增" at bounding box center [555, 407] width 36 height 21
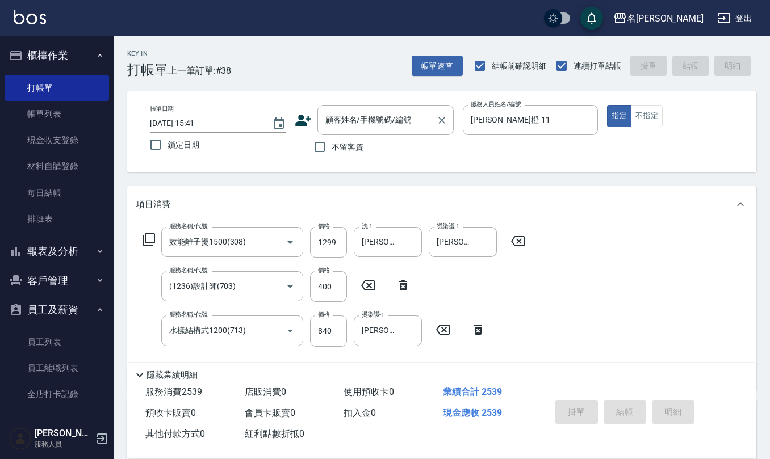
click at [335, 111] on div "顧客姓名/手機號碼/編號 顧客姓名/手機號碼/編號" at bounding box center [385, 120] width 136 height 30
paste input "0905335827"
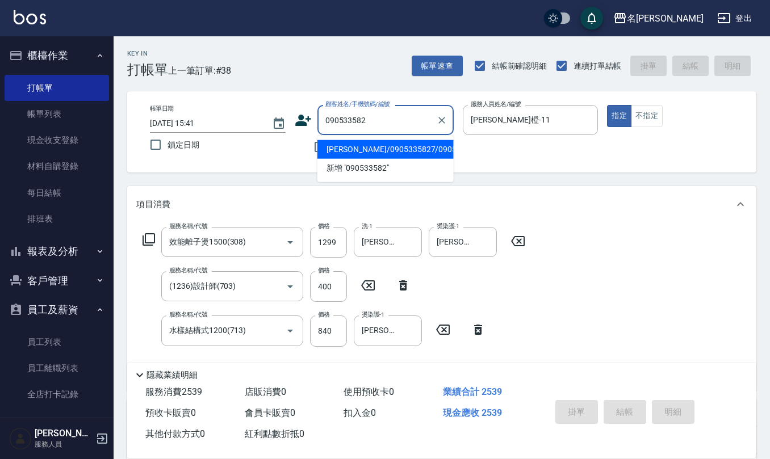
click at [382, 157] on li "[PERSON_NAME]/0905335827/0905335827" at bounding box center [385, 149] width 136 height 19
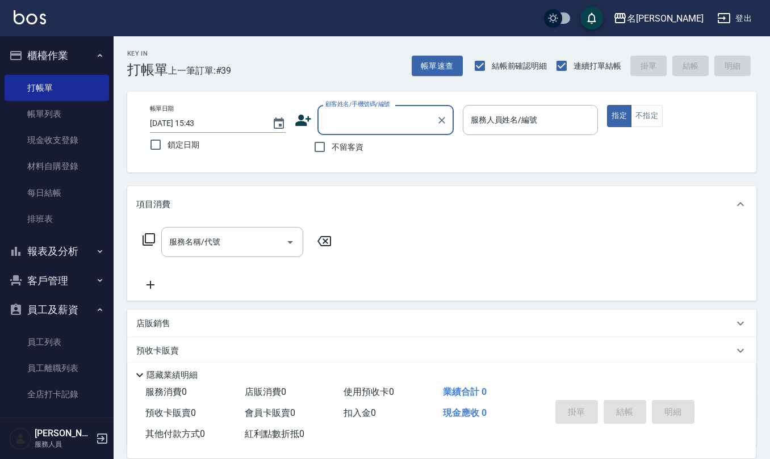
click at [301, 150] on div "不留客資" at bounding box center [374, 147] width 159 height 24
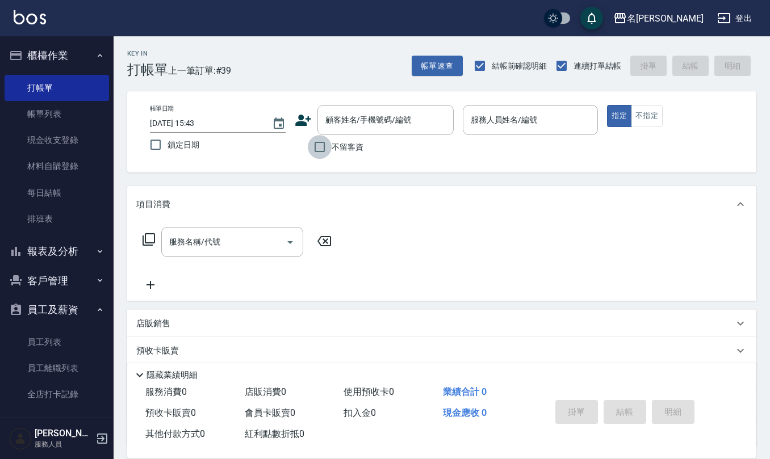
click at [319, 145] on input "不留客資" at bounding box center [320, 147] width 24 height 24
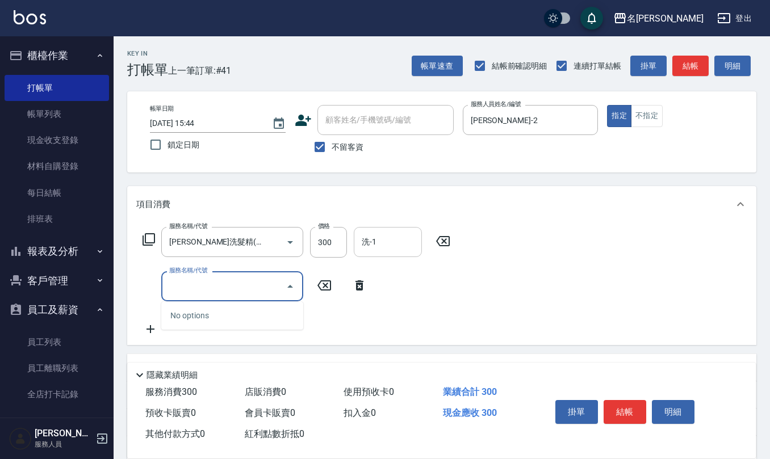
click at [384, 243] on input "洗-1" at bounding box center [388, 242] width 58 height 20
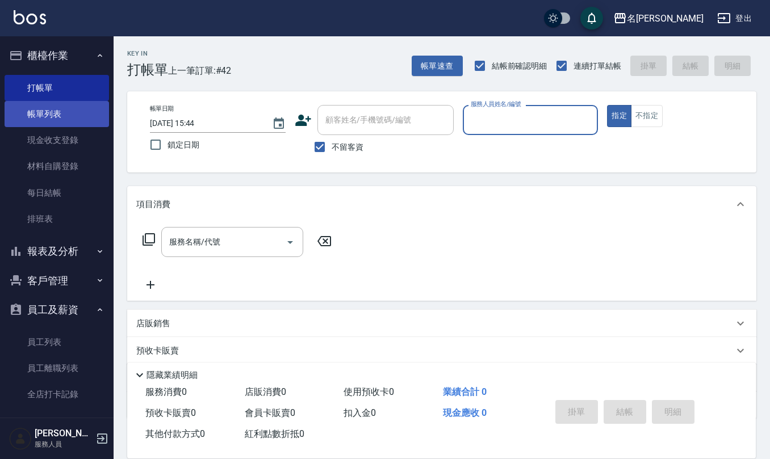
click at [46, 121] on link "帳單列表" at bounding box center [57, 114] width 105 height 26
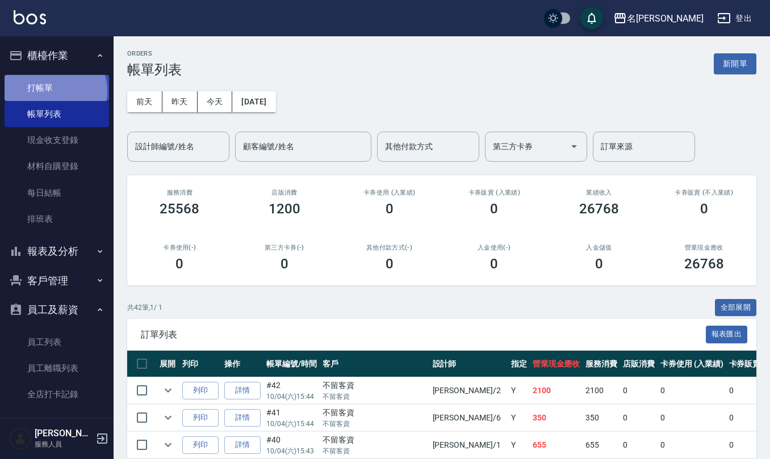
click at [53, 91] on link "打帳單" at bounding box center [57, 88] width 105 height 26
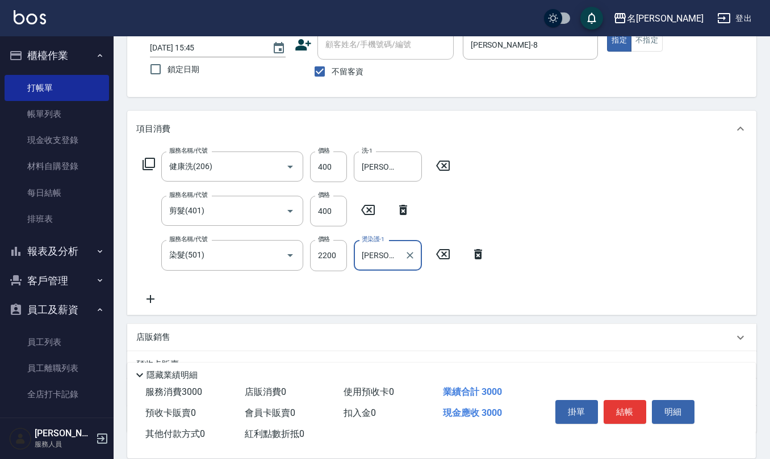
scroll to position [156, 0]
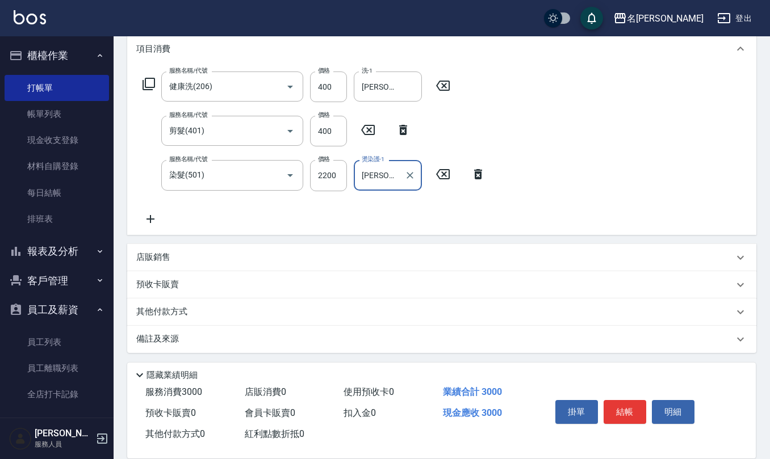
click at [189, 337] on div "備註及來源" at bounding box center [434, 339] width 597 height 12
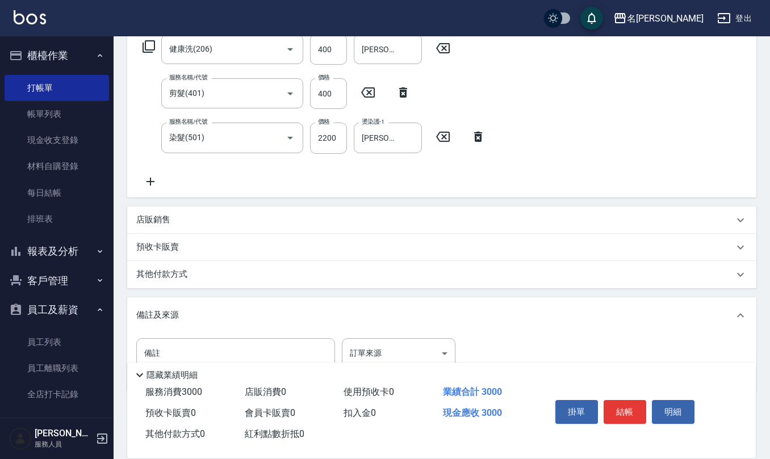
scroll to position [232, 0]
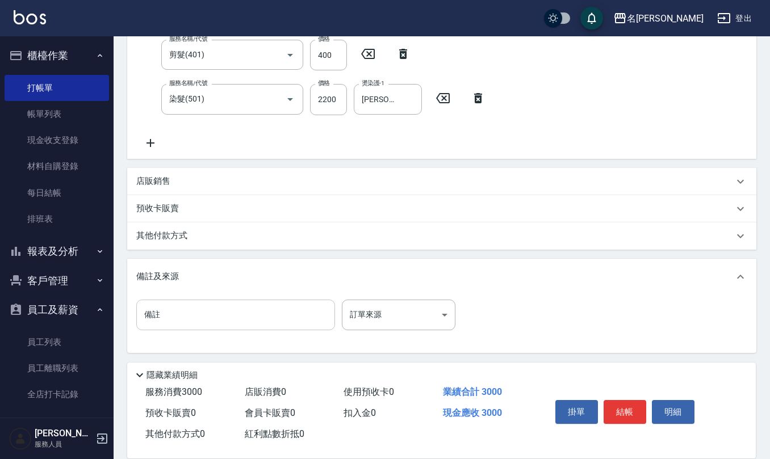
click at [227, 304] on input "備註" at bounding box center [235, 315] width 199 height 31
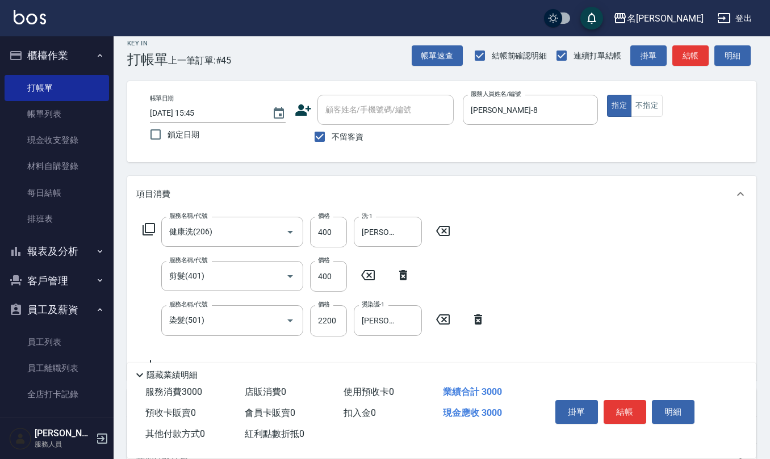
scroll to position [0, 0]
